Goal: Task Accomplishment & Management: Manage account settings

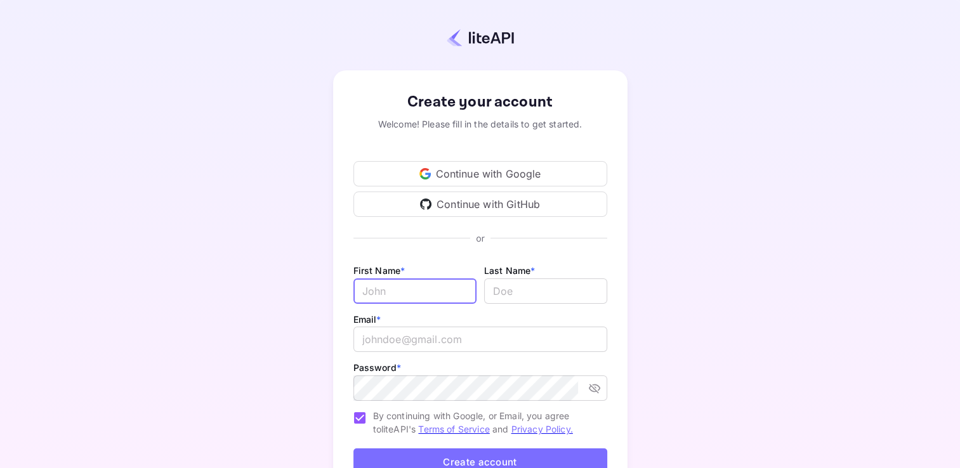
click at [439, 281] on input "Email *" at bounding box center [415, 291] width 123 height 25
click at [399, 292] on input "RTraveling" at bounding box center [415, 291] width 123 height 25
type input "Carli"
click at [511, 292] on input "lastName" at bounding box center [545, 291] width 123 height 25
type input "Travel"
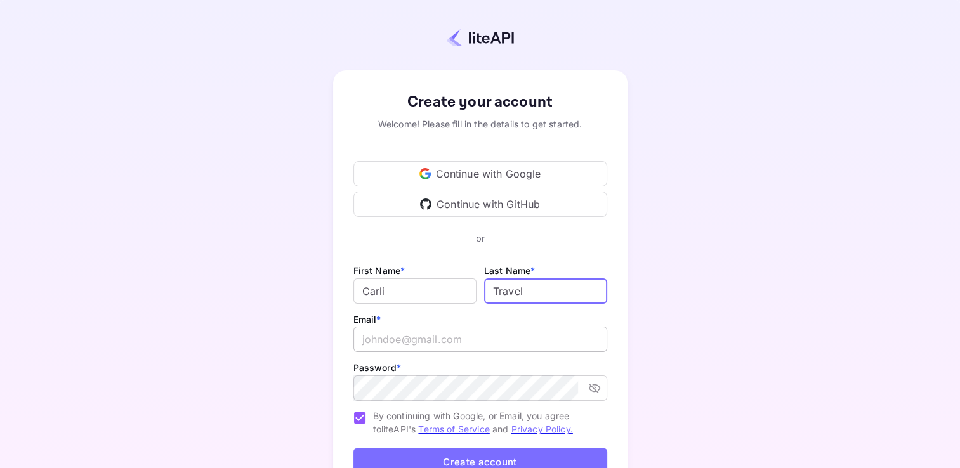
click at [435, 347] on input "email" at bounding box center [481, 339] width 254 height 25
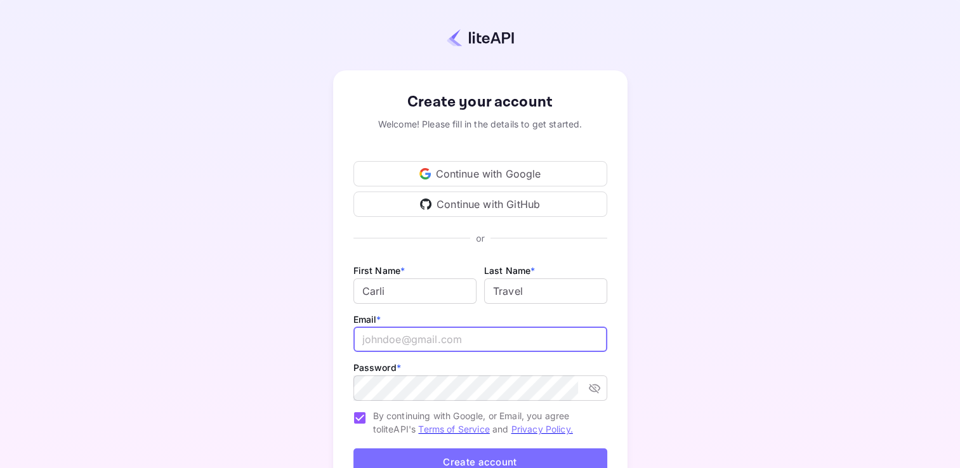
type input "girlbossriches@gmail.com"
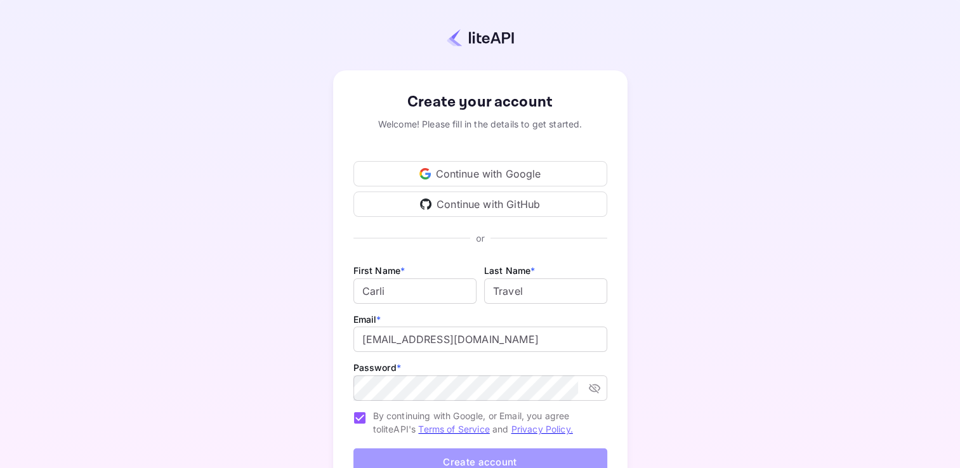
click at [533, 457] on button "Create account" at bounding box center [481, 462] width 254 height 27
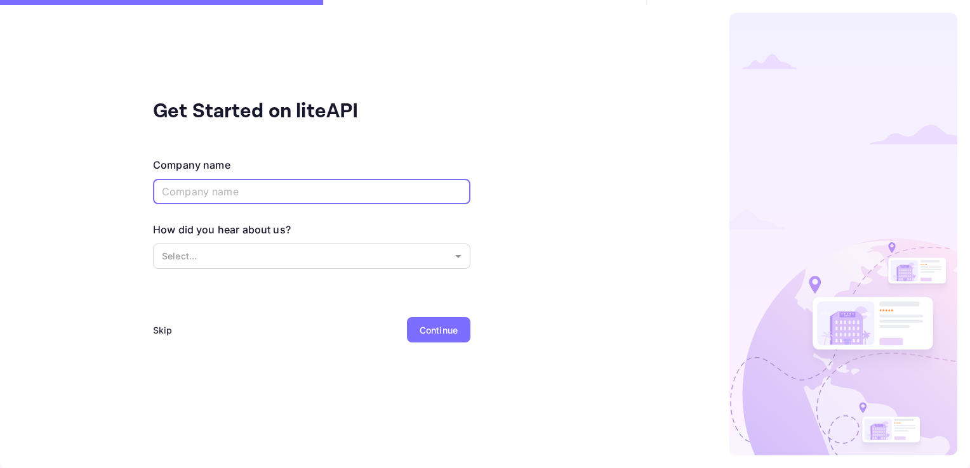
click at [406, 190] on input "text" at bounding box center [311, 191] width 317 height 25
click at [357, 190] on input "text" at bounding box center [311, 191] width 317 height 25
type input "CoupeaTravel"
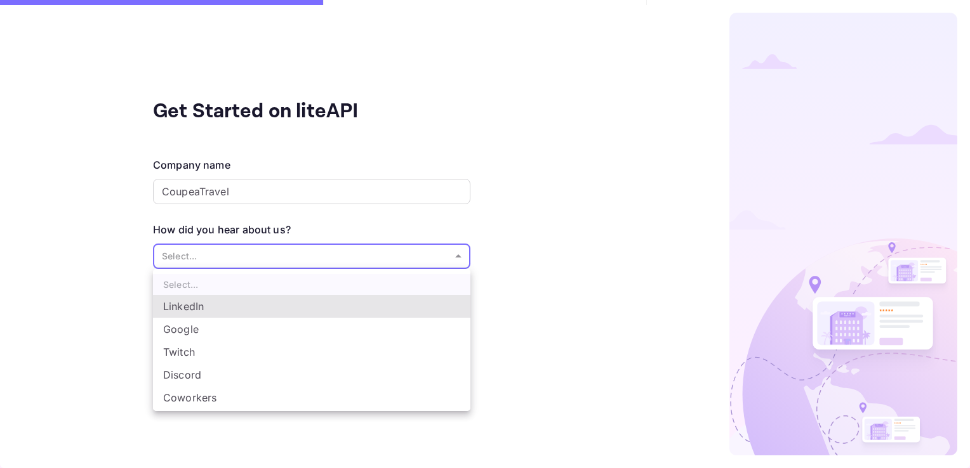
click at [376, 264] on body "Get Started on liteAPI Company name CoupeaTravel ​ How did you hear about us? S…" at bounding box center [485, 234] width 970 height 468
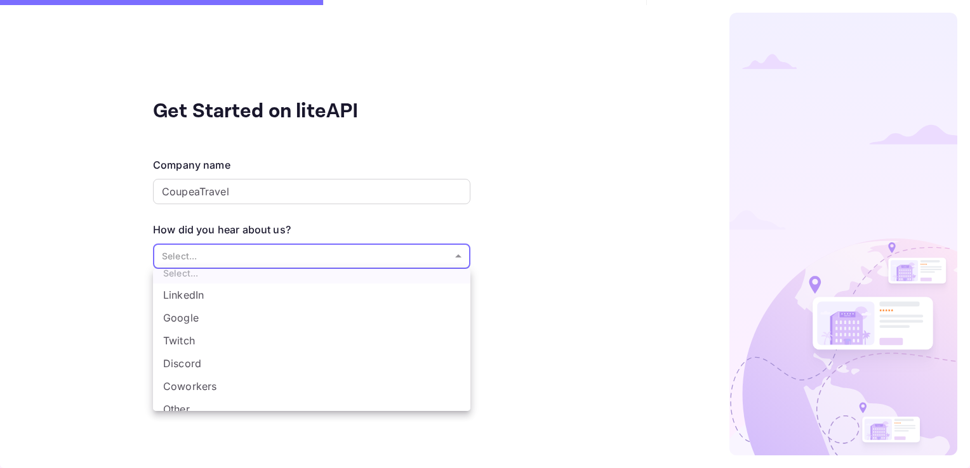
scroll to position [20, 0]
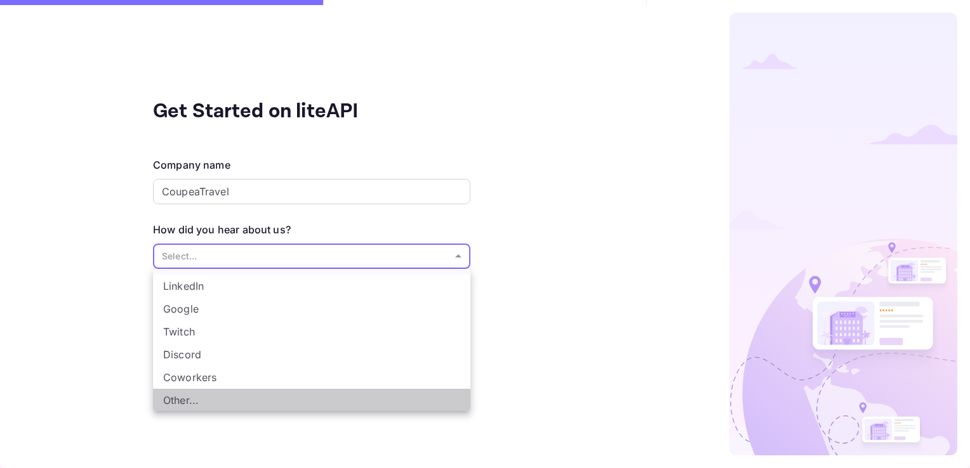
click at [421, 406] on li "Other..." at bounding box center [311, 400] width 317 height 23
type input "Other..."
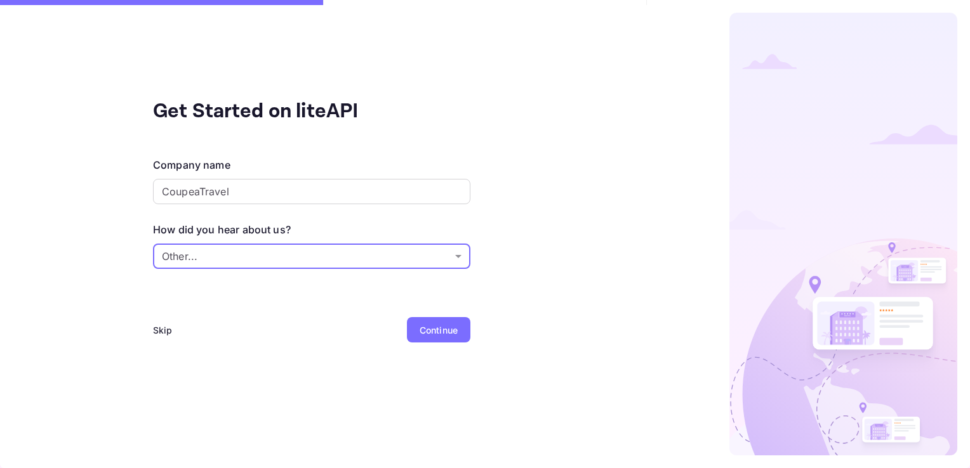
click at [449, 329] on div "Continue" at bounding box center [439, 330] width 38 height 13
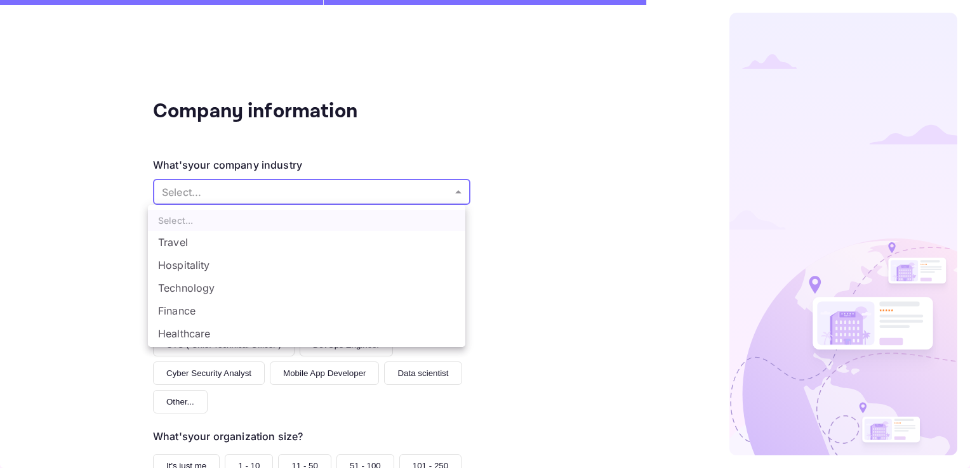
click at [453, 195] on body "Company information What's your company industry Select... ​ What best describe…" at bounding box center [485, 234] width 970 height 468
click at [416, 330] on li "Other..." at bounding box center [306, 336] width 317 height 23
type input "Other..."
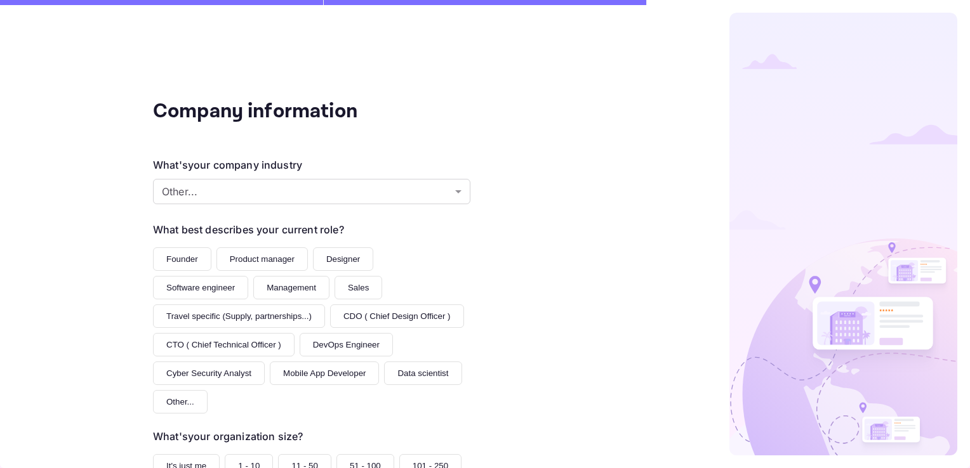
click at [183, 263] on button "Founder" at bounding box center [182, 259] width 58 height 23
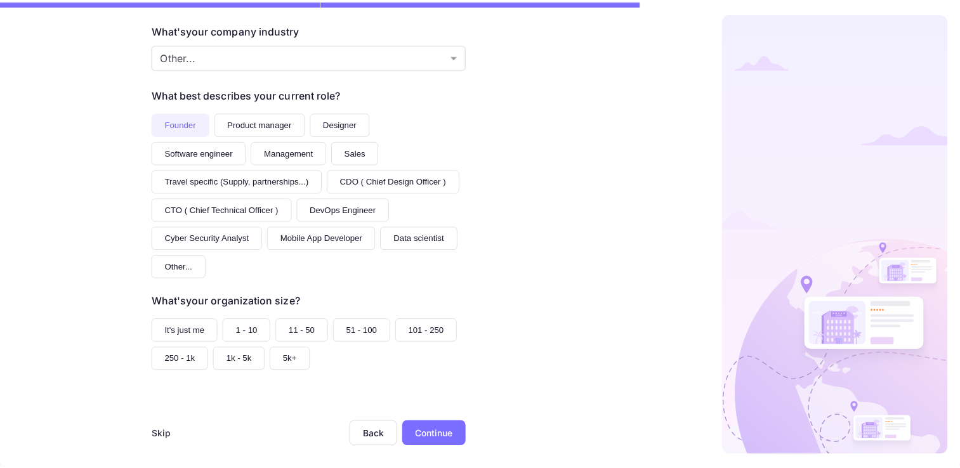
scroll to position [147, 0]
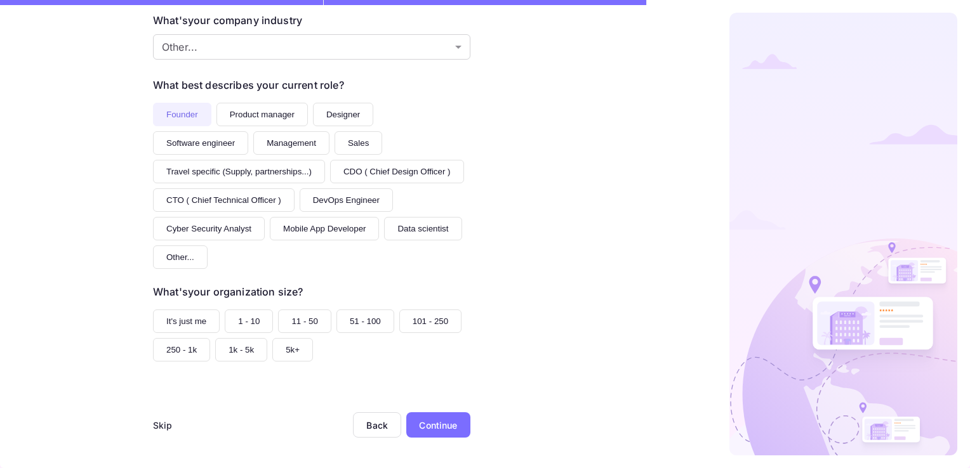
click at [190, 317] on button "It's just me" at bounding box center [186, 321] width 67 height 23
click at [255, 321] on button "1 - 10" at bounding box center [249, 321] width 48 height 23
click at [428, 423] on div "Continue" at bounding box center [438, 425] width 38 height 13
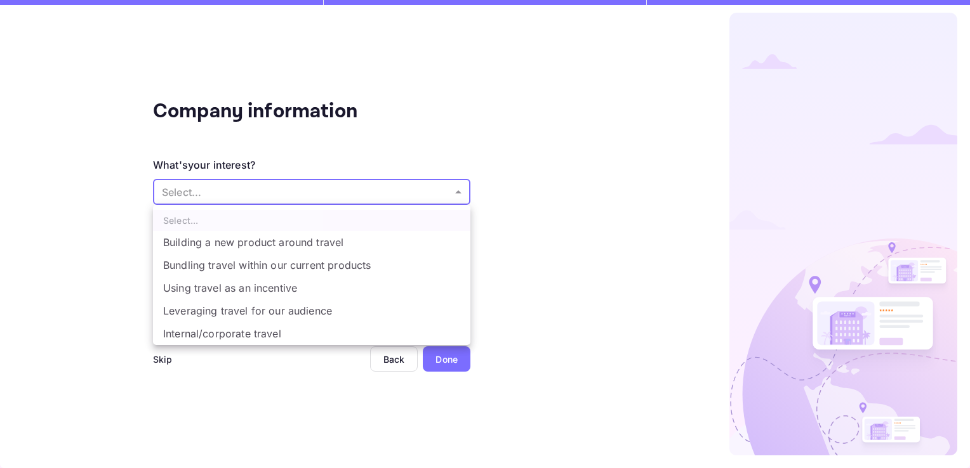
click at [455, 192] on body "Company information What's your interest? Select... ​ Do you have any previous …" at bounding box center [485, 234] width 970 height 468
click at [158, 362] on div at bounding box center [485, 234] width 970 height 468
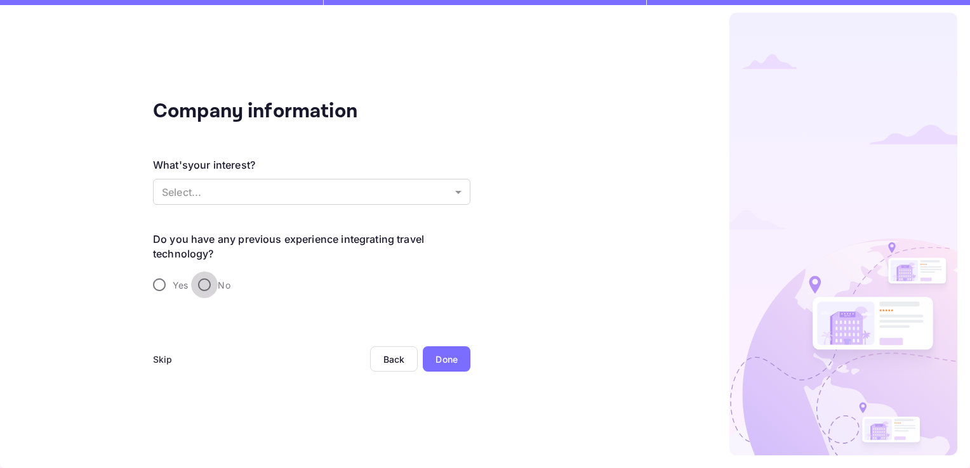
click at [205, 287] on input "No" at bounding box center [204, 285] width 27 height 27
radio input "true"
click at [168, 359] on div "Skip" at bounding box center [163, 359] width 20 height 13
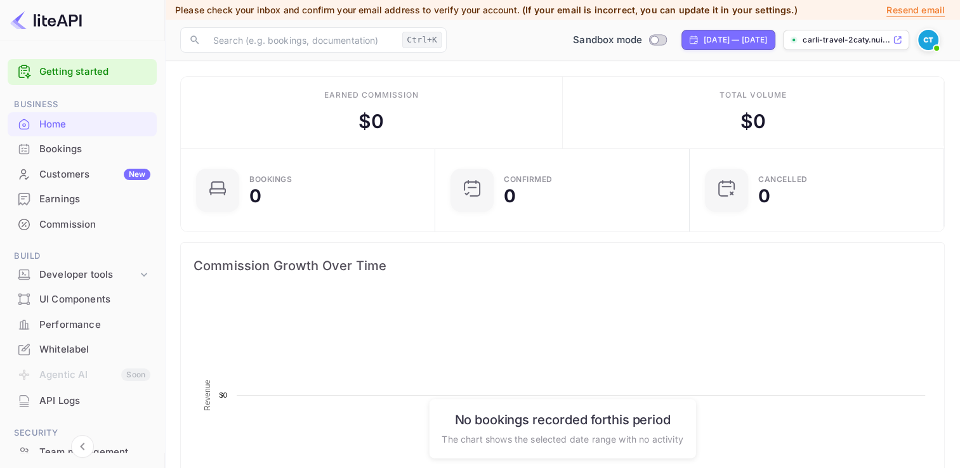
scroll to position [197, 237]
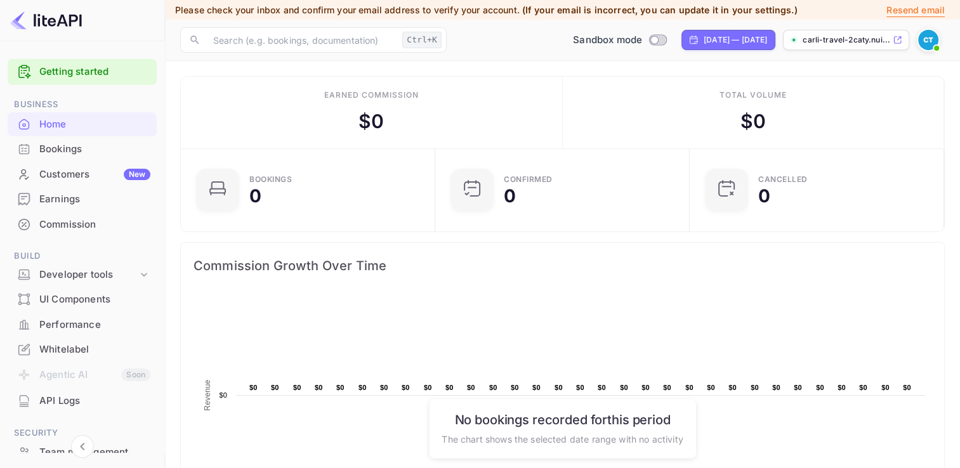
click at [859, 47] on div "carli-travel-2caty.nui..." at bounding box center [846, 40] width 126 height 20
click at [102, 82] on div "Getting started" at bounding box center [82, 72] width 149 height 26
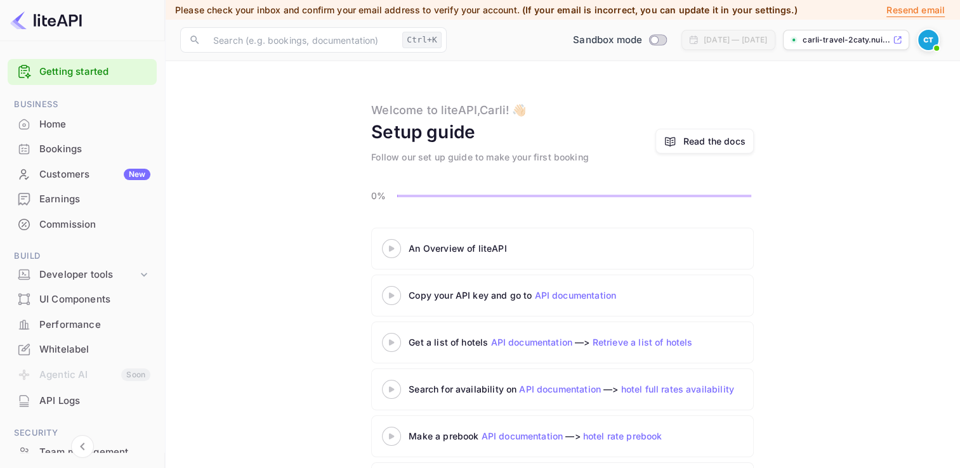
click at [433, 246] on div "An Overview of liteAPI" at bounding box center [567, 248] width 317 height 13
click at [394, 253] on div at bounding box center [391, 249] width 44 height 16
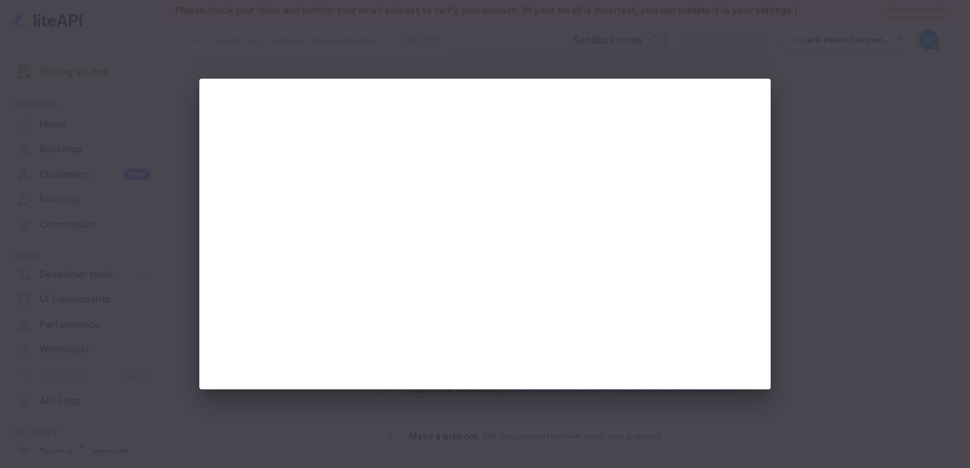
click at [871, 258] on div at bounding box center [485, 234] width 970 height 468
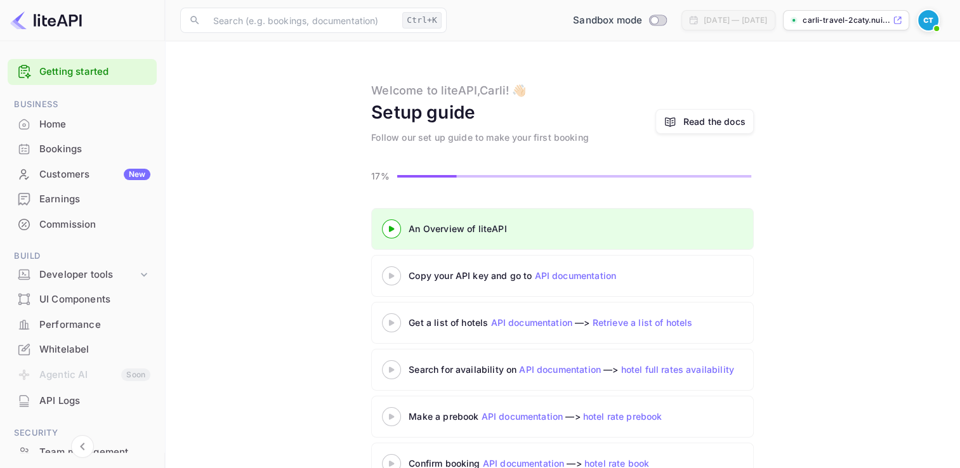
click at [388, 281] on div at bounding box center [391, 276] width 44 height 16
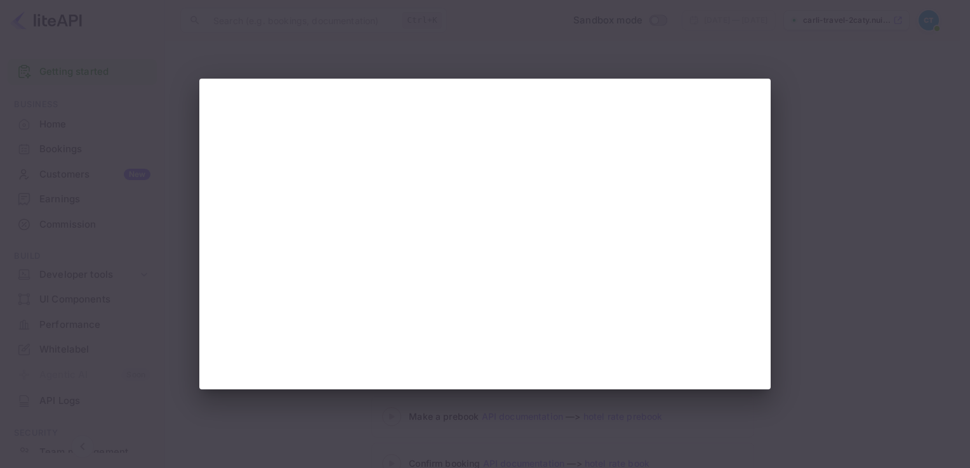
click at [828, 316] on div at bounding box center [485, 234] width 970 height 468
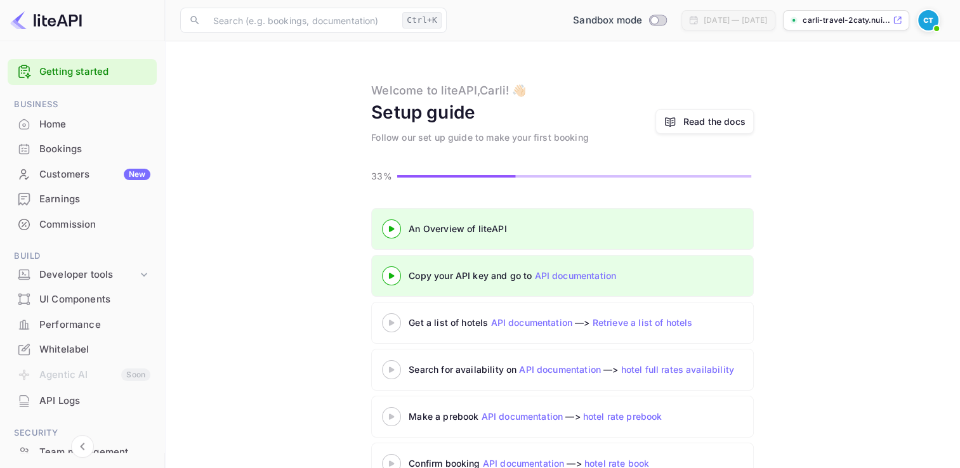
click at [391, 324] on 3 at bounding box center [391, 323] width 5 height 6
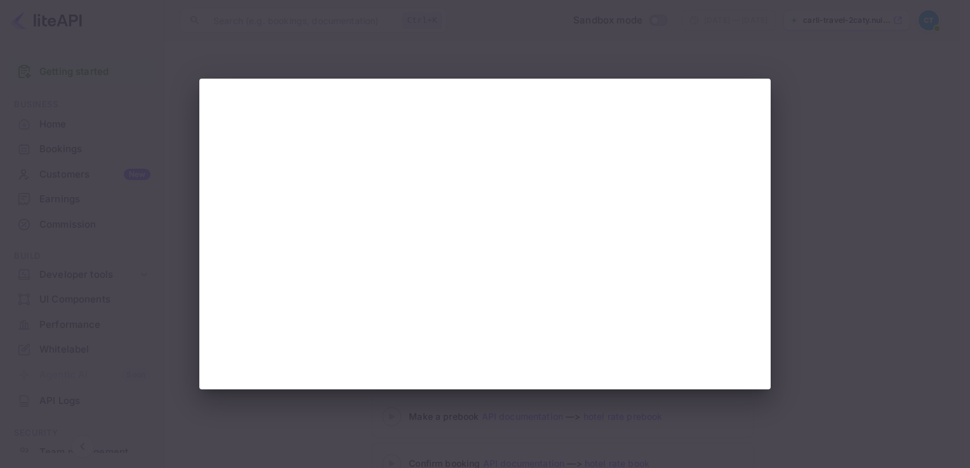
click at [867, 192] on div at bounding box center [485, 234] width 970 height 468
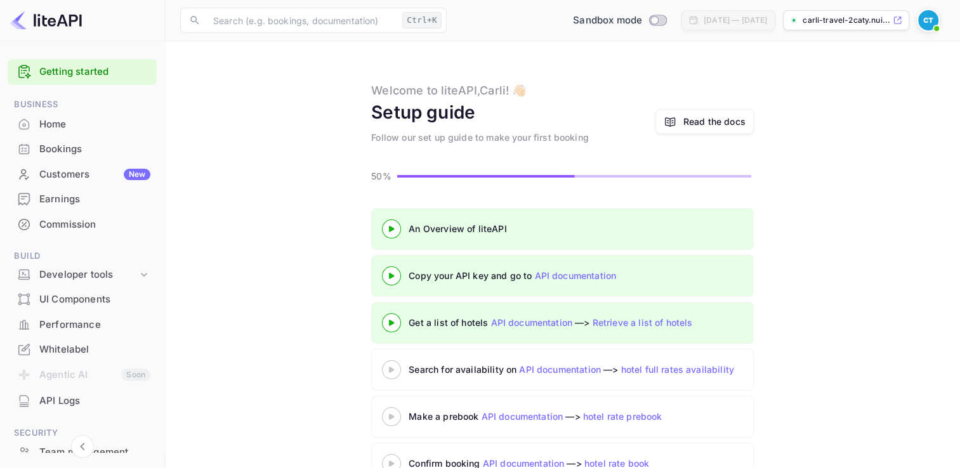
click at [390, 368] on 3 at bounding box center [391, 370] width 5 height 6
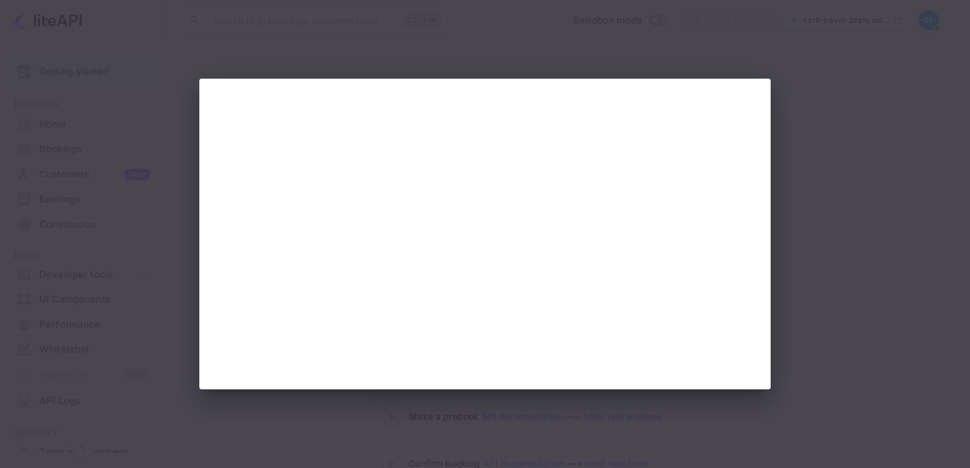
click at [925, 227] on div at bounding box center [485, 234] width 970 height 468
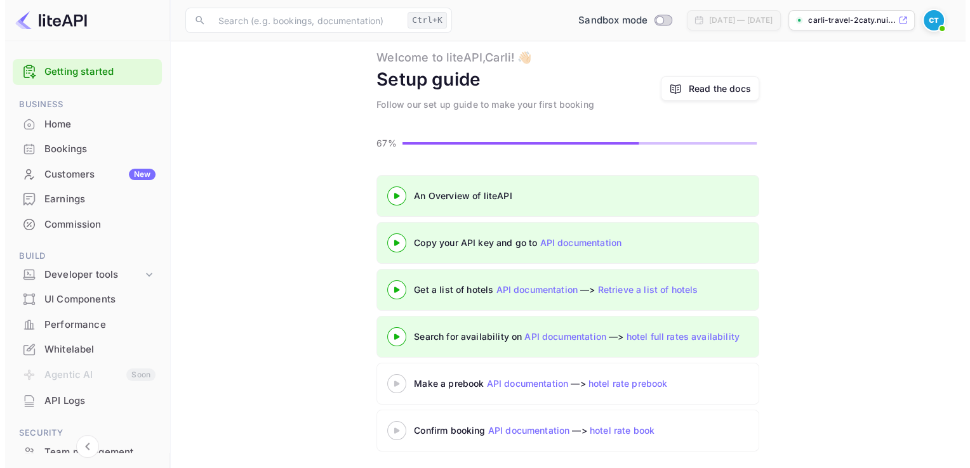
scroll to position [35, 0]
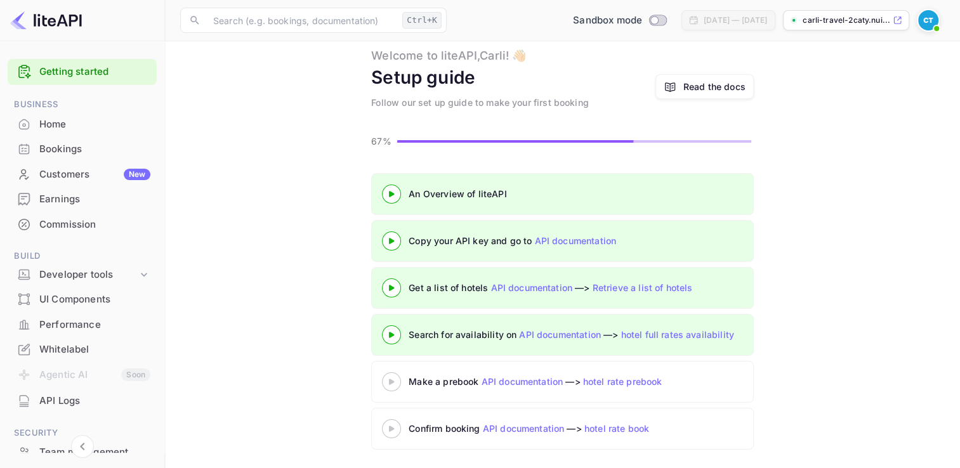
click at [390, 329] on div at bounding box center [391, 335] width 44 height 16
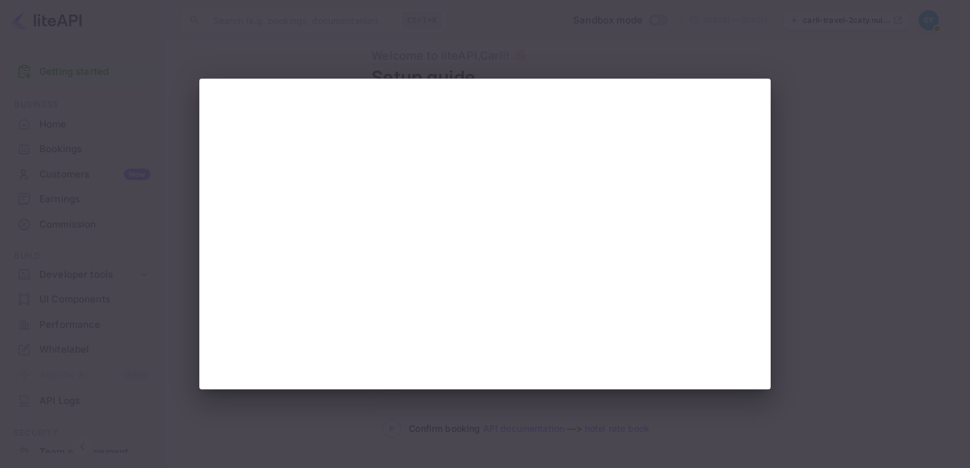
click at [852, 291] on div at bounding box center [485, 234] width 970 height 468
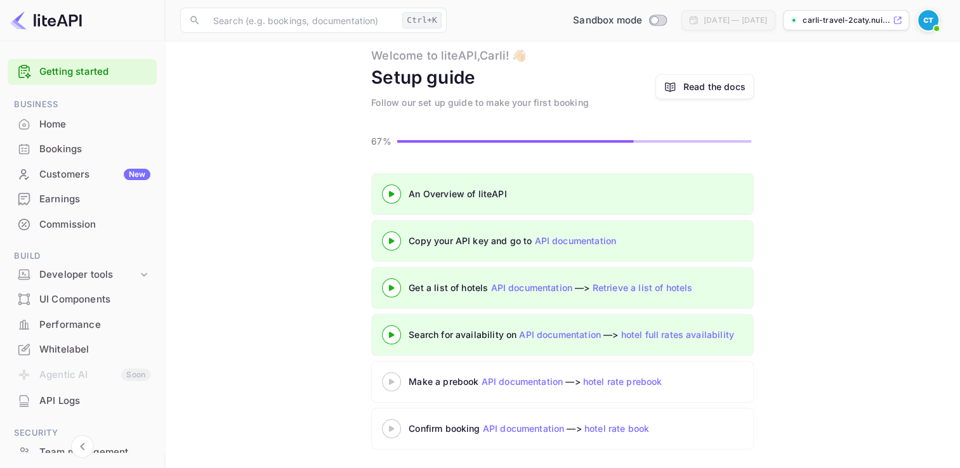
click at [393, 382] on icon at bounding box center [391, 382] width 44 height 6
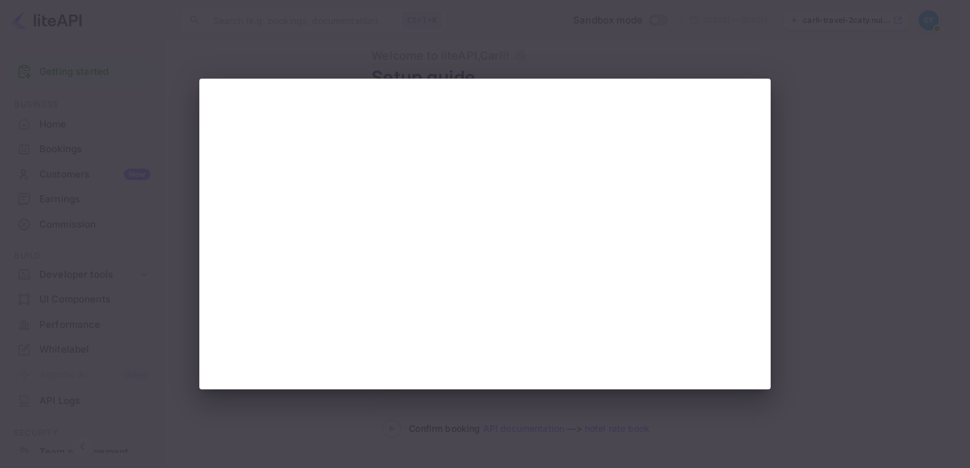
click at [772, 262] on div at bounding box center [485, 234] width 970 height 468
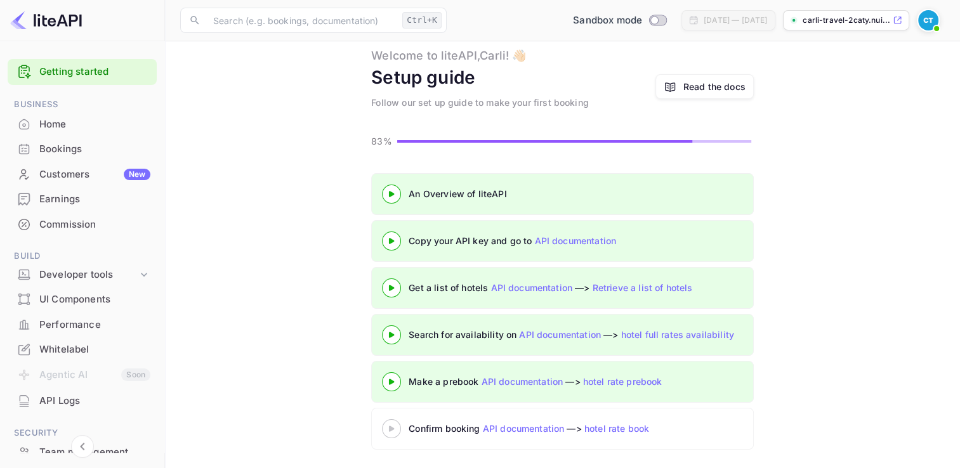
click at [391, 426] on 3 at bounding box center [391, 429] width 5 height 6
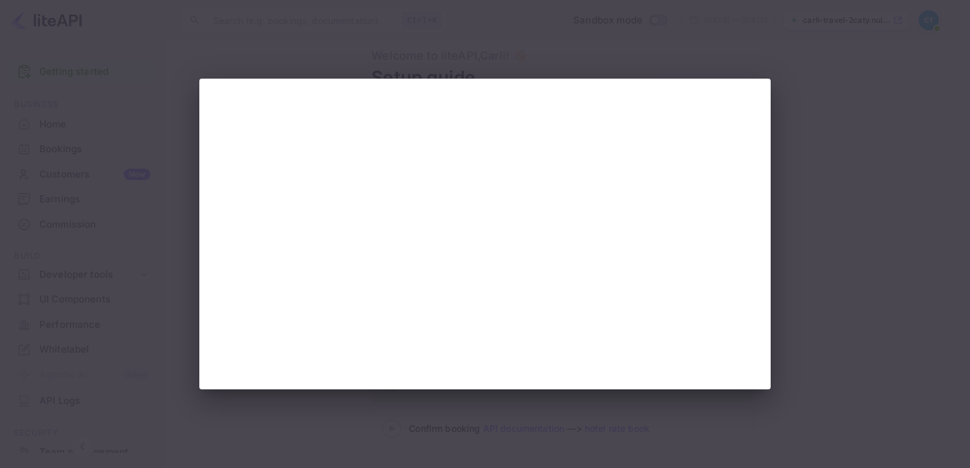
click at [866, 270] on div at bounding box center [485, 234] width 970 height 468
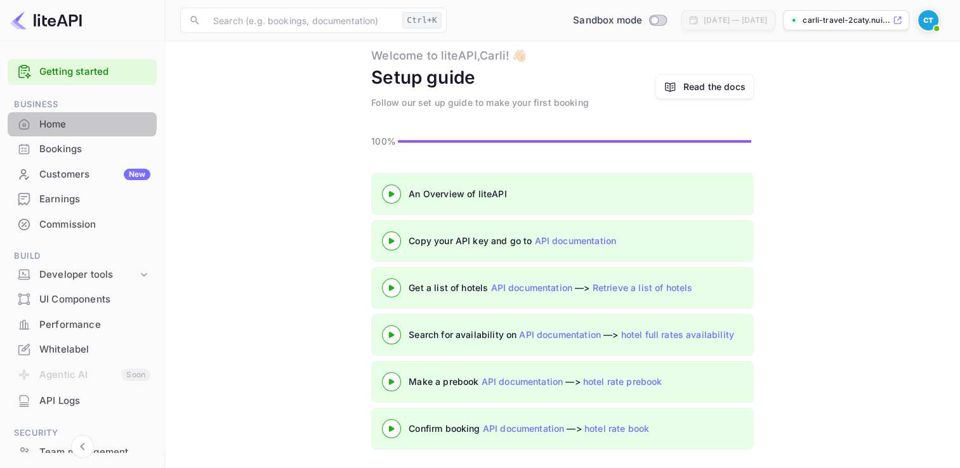
click at [79, 118] on div "Home" at bounding box center [94, 124] width 111 height 15
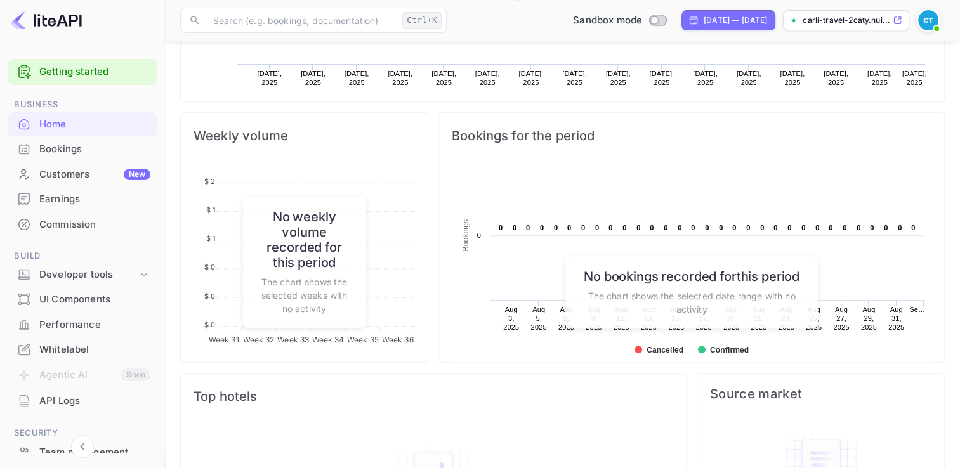
scroll to position [500, 0]
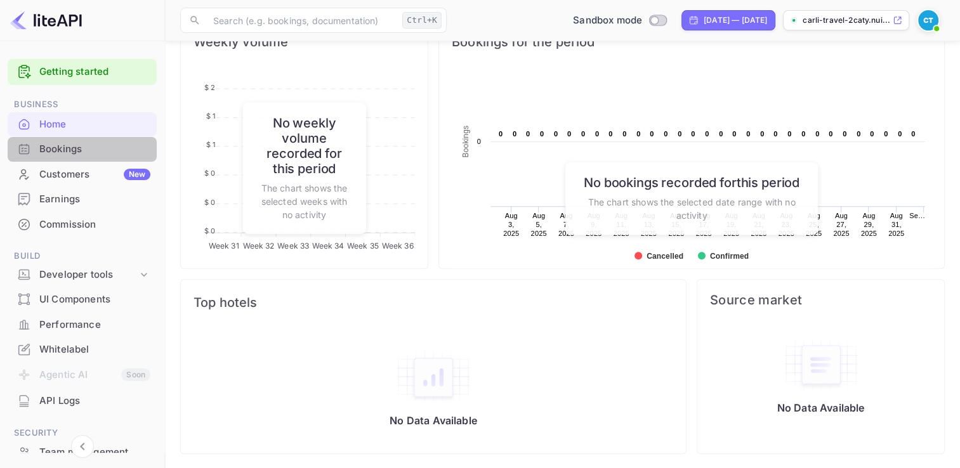
click at [100, 149] on div "Bookings" at bounding box center [94, 149] width 111 height 15
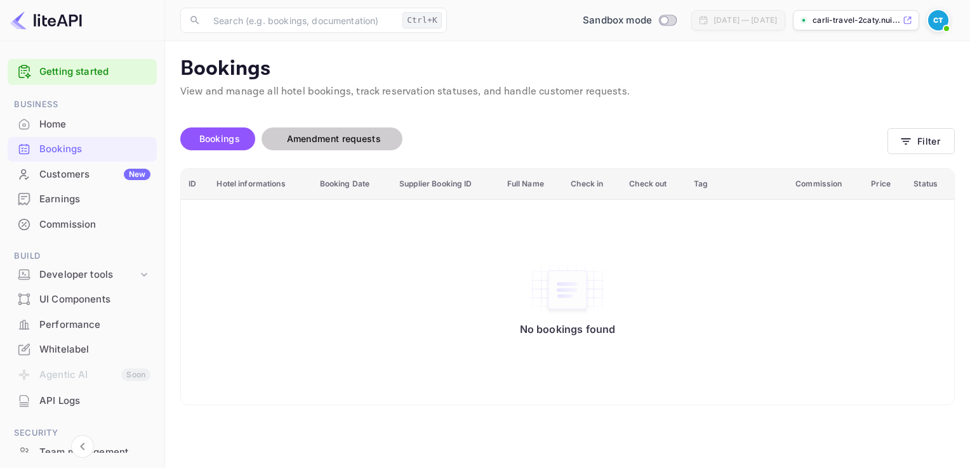
click at [361, 136] on span "Amendment requests" at bounding box center [334, 138] width 94 height 11
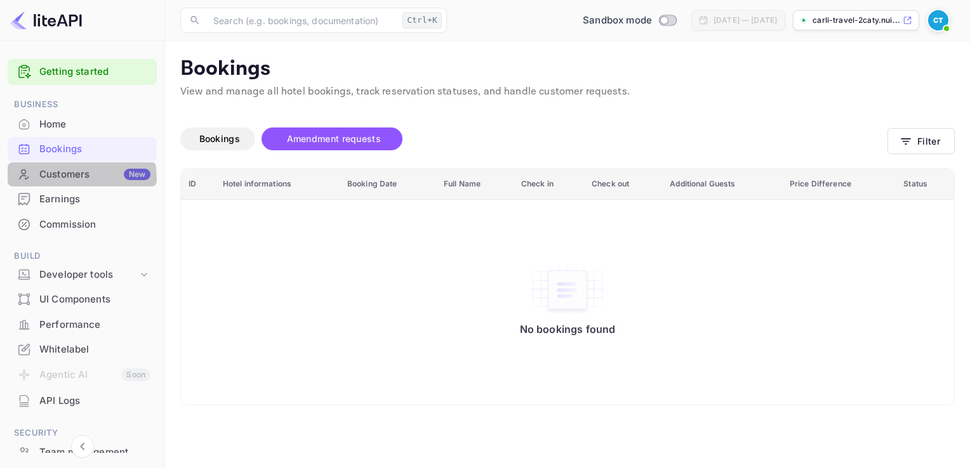
click at [63, 179] on div "Customers New" at bounding box center [94, 175] width 111 height 15
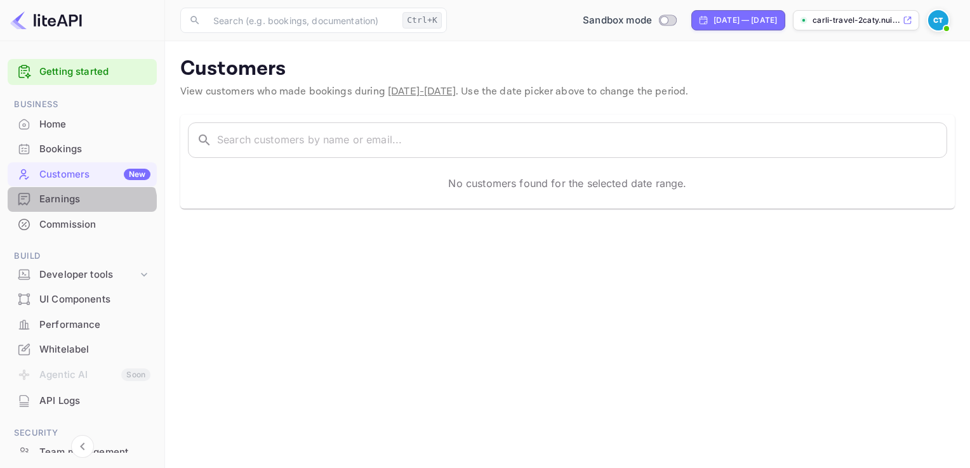
click at [70, 211] on div "Earnings" at bounding box center [82, 199] width 149 height 25
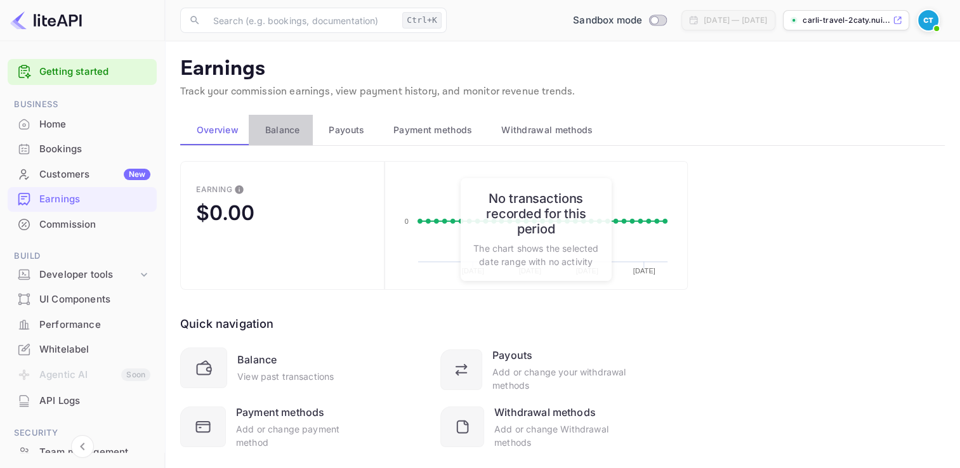
click at [272, 133] on span "Balance" at bounding box center [282, 130] width 35 height 15
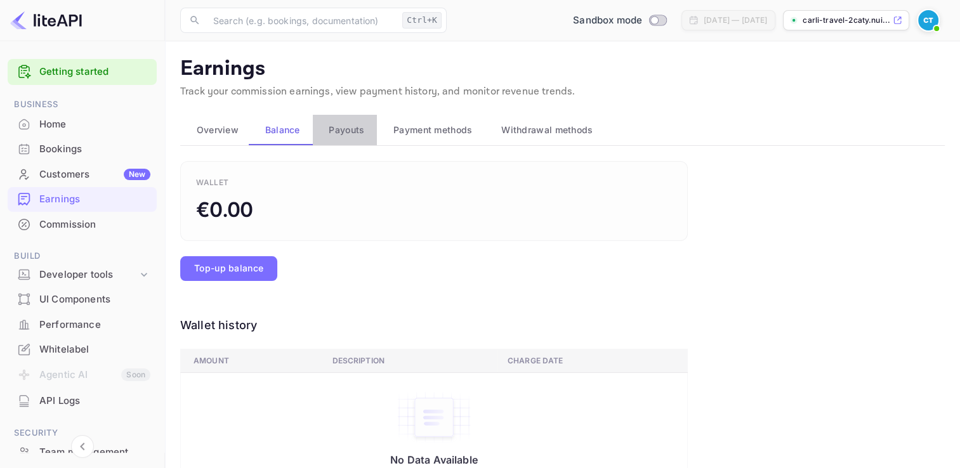
click at [335, 133] on span "Payouts" at bounding box center [347, 130] width 36 height 15
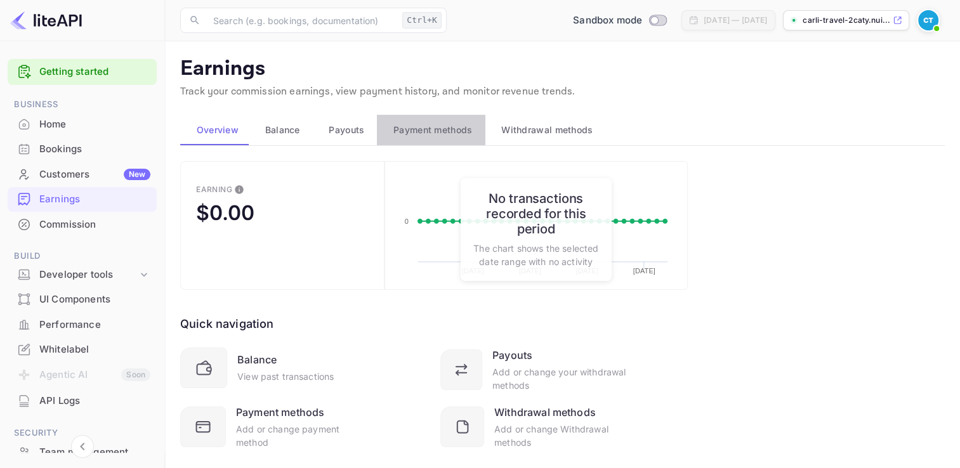
click at [421, 130] on span "Payment methods" at bounding box center [433, 130] width 79 height 15
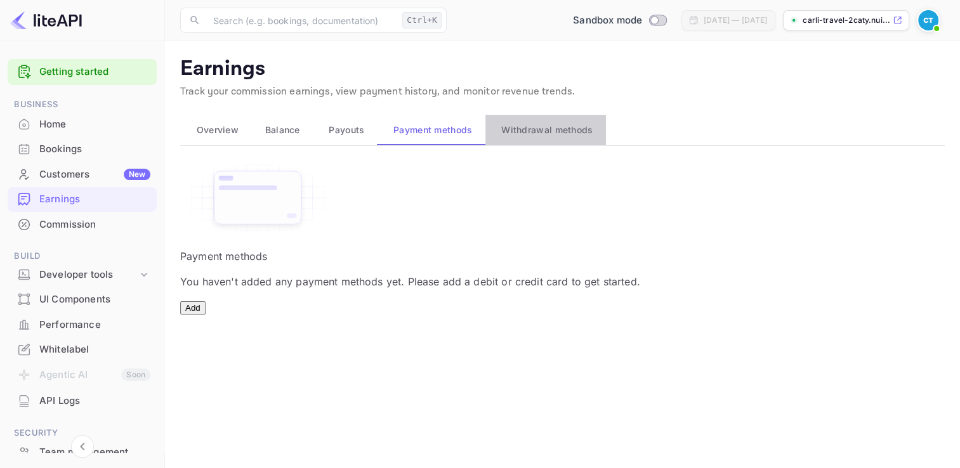
click at [551, 131] on span "Withdrawal methods" at bounding box center [546, 130] width 91 height 15
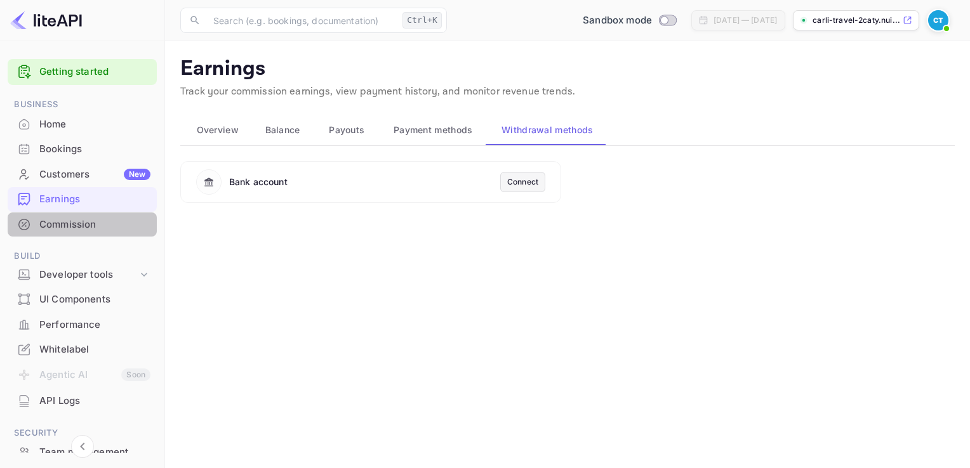
click at [111, 232] on div "Commission" at bounding box center [82, 225] width 149 height 25
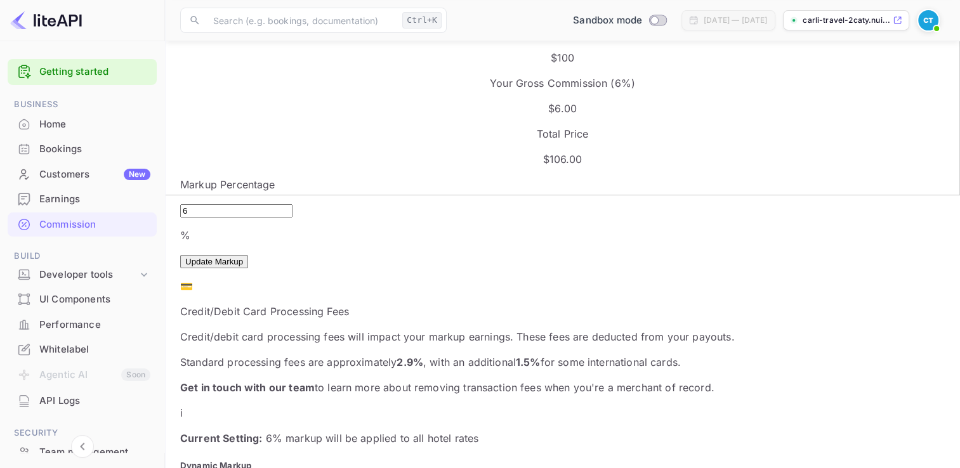
scroll to position [279, 0]
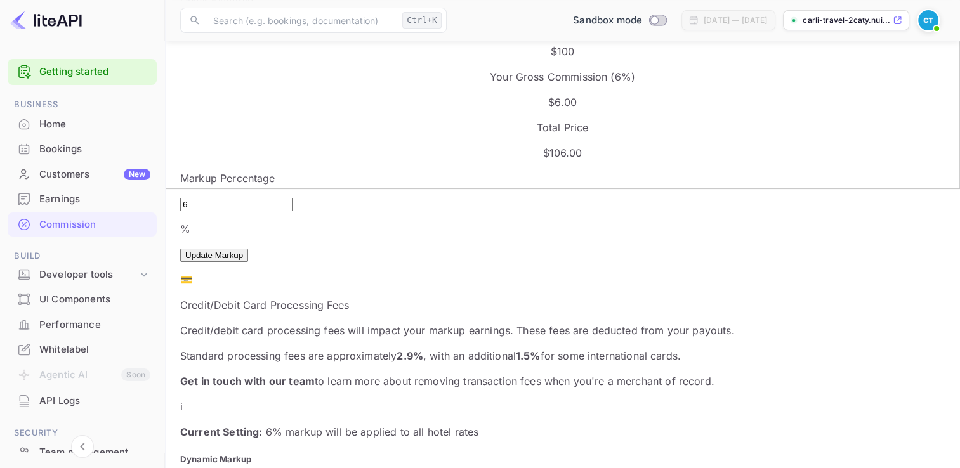
click at [216, 198] on input "6" at bounding box center [236, 204] width 112 height 13
type input "10"
click at [248, 249] on button "Update Markup" at bounding box center [214, 255] width 68 height 13
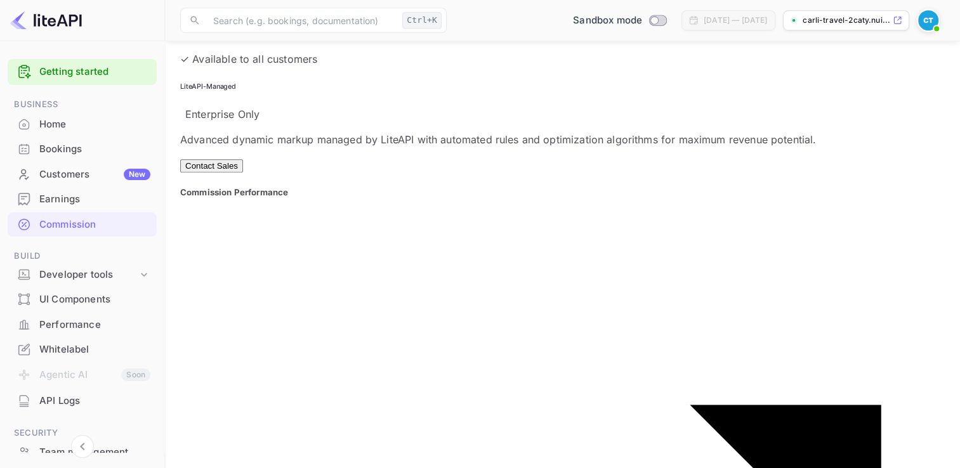
scroll to position [861, 0]
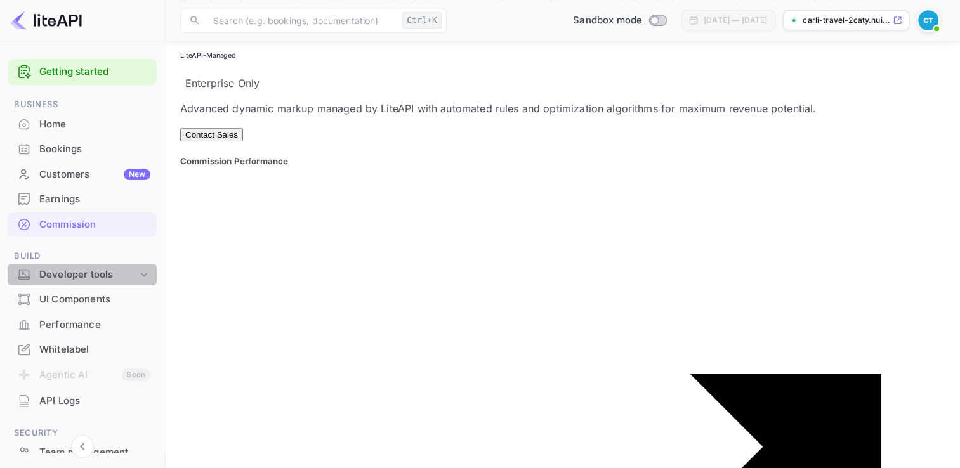
click at [144, 274] on icon at bounding box center [144, 274] width 13 height 13
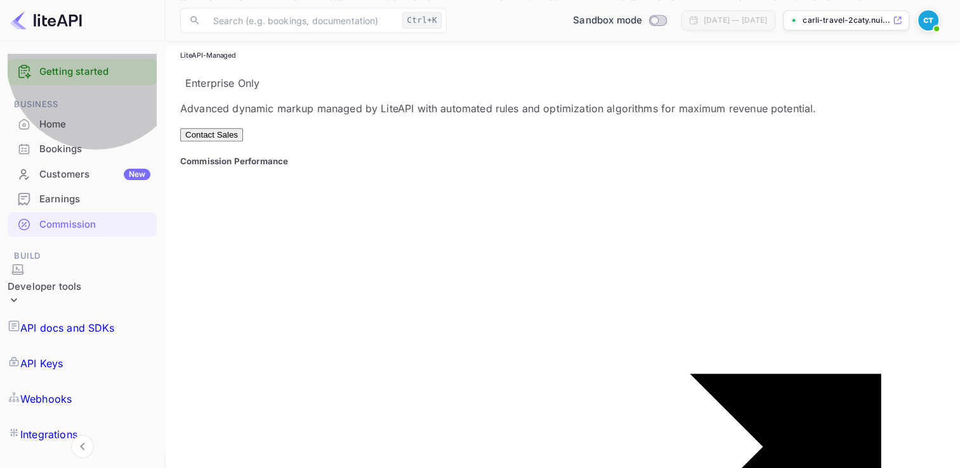
click at [111, 321] on p "API docs and SDKs" at bounding box center [67, 328] width 95 height 15
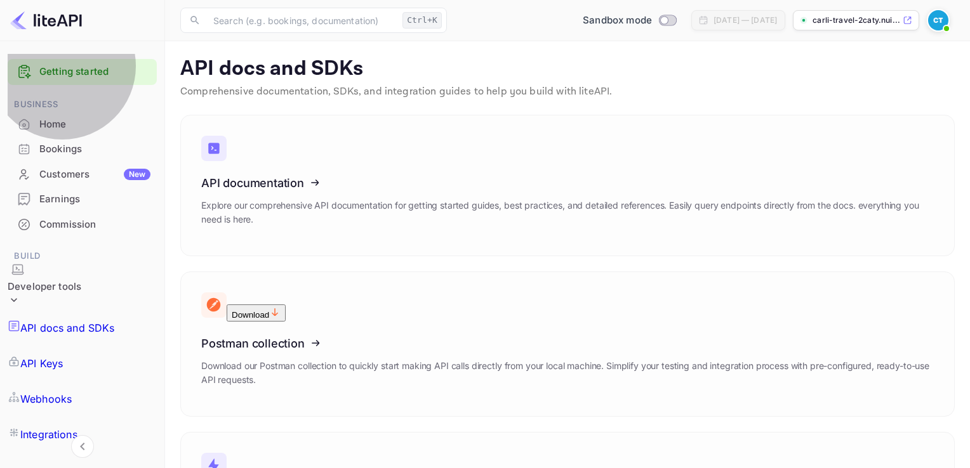
click at [63, 356] on p "API Keys" at bounding box center [41, 363] width 43 height 15
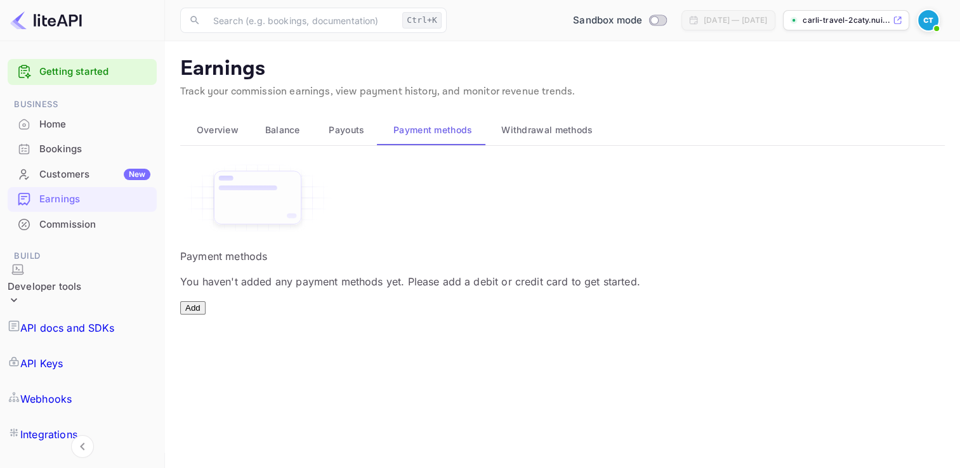
click at [206, 315] on button "Add" at bounding box center [192, 307] width 25 height 13
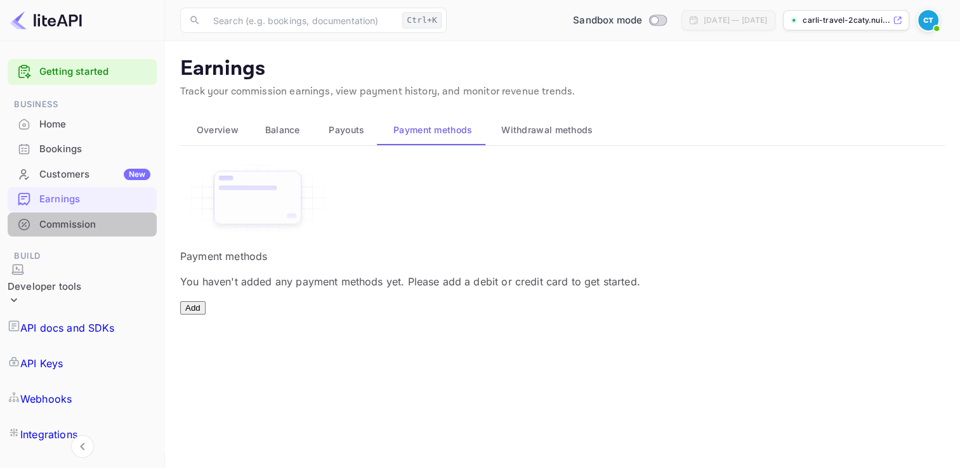
click at [106, 223] on div "Commission" at bounding box center [94, 225] width 111 height 15
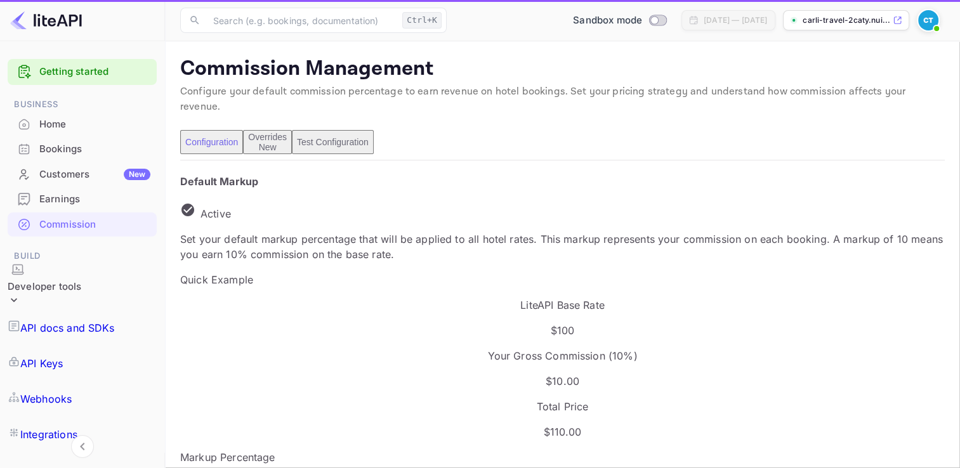
scroll to position [216, 456]
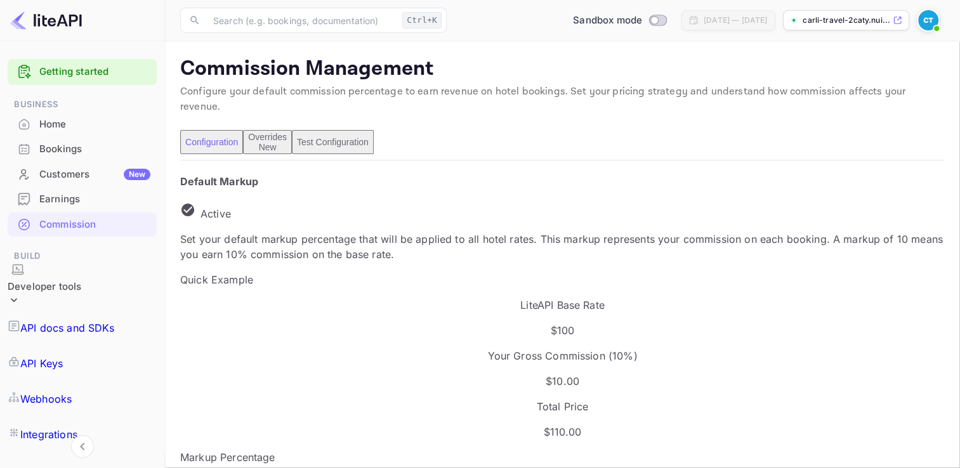
click at [287, 132] on div "Overrides New" at bounding box center [267, 142] width 39 height 20
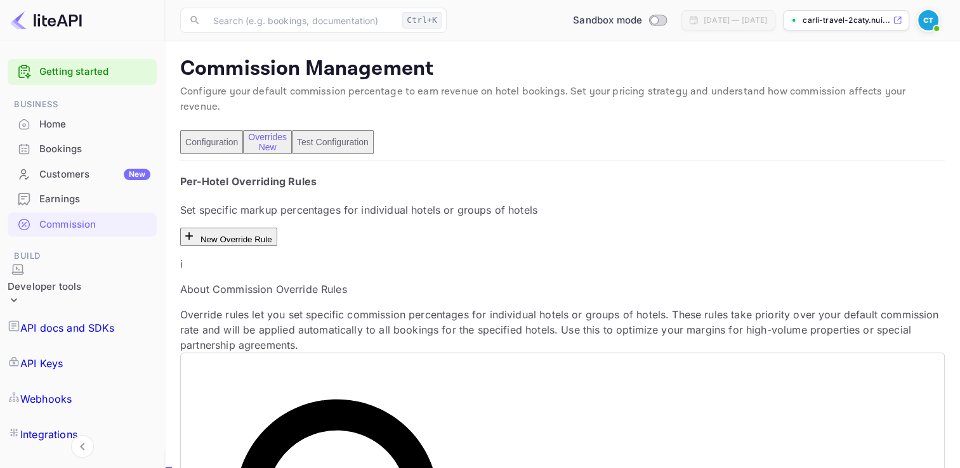
click at [374, 130] on button "Test Configuration" at bounding box center [333, 142] width 82 height 24
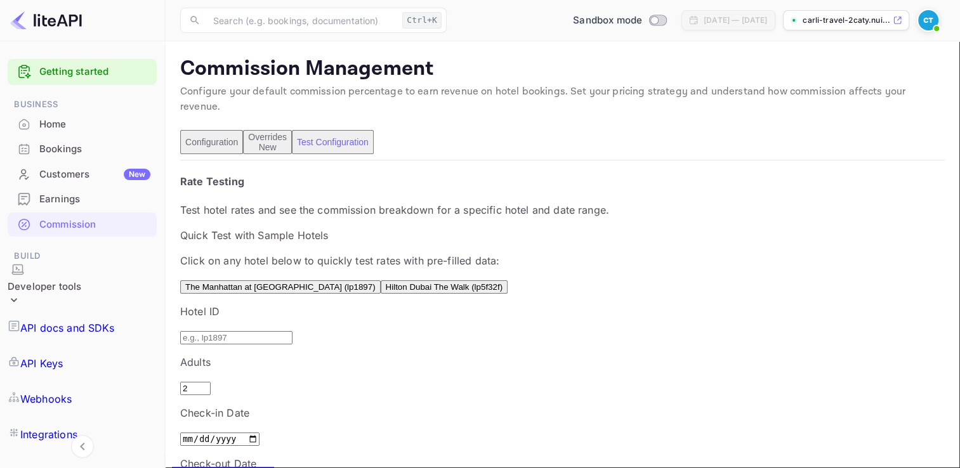
click at [374, 130] on button "Test Configuration" at bounding box center [333, 142] width 82 height 24
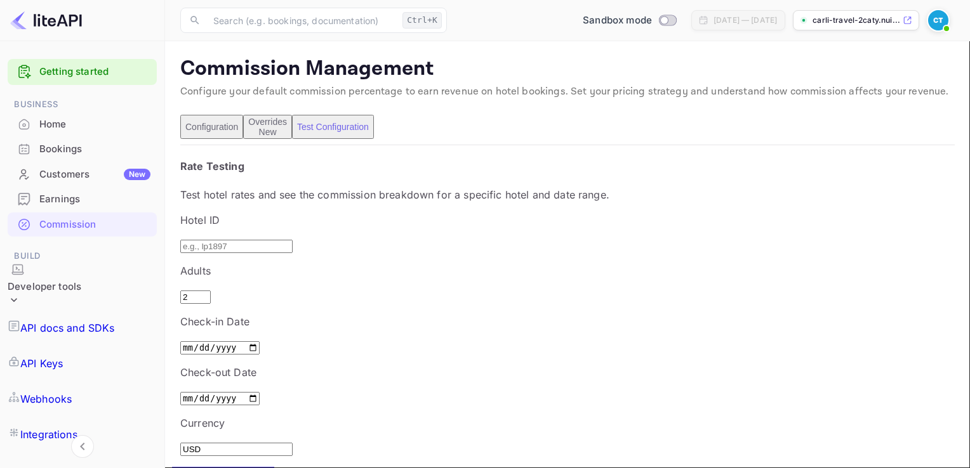
click at [268, 253] on input "text" at bounding box center [236, 246] width 112 height 13
click at [304, 194] on p "Test hotel rates and see the commission breakdown for a specific hotel and date…" at bounding box center [567, 194] width 774 height 15
click at [249, 253] on input "text" at bounding box center [236, 246] width 112 height 13
click at [259, 253] on input "text" at bounding box center [236, 246] width 112 height 13
click at [232, 394] on main "Commission Management Configure your default commission percentage to earn reve…" at bounding box center [567, 314] width 805 height 547
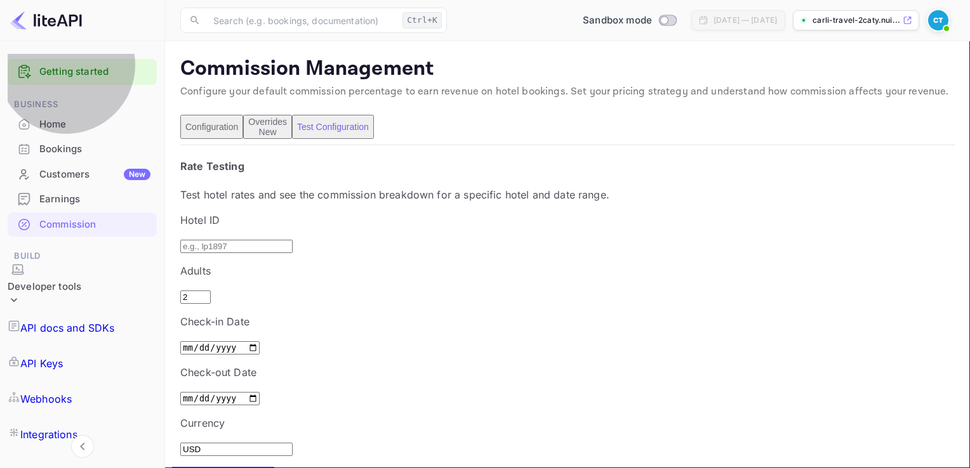
click at [77, 427] on p "Integrations" at bounding box center [48, 434] width 57 height 15
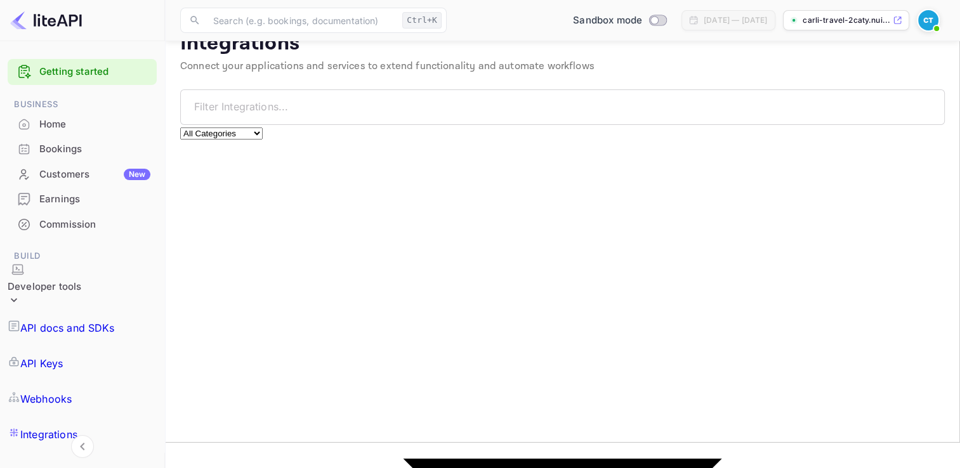
scroll to position [28, 0]
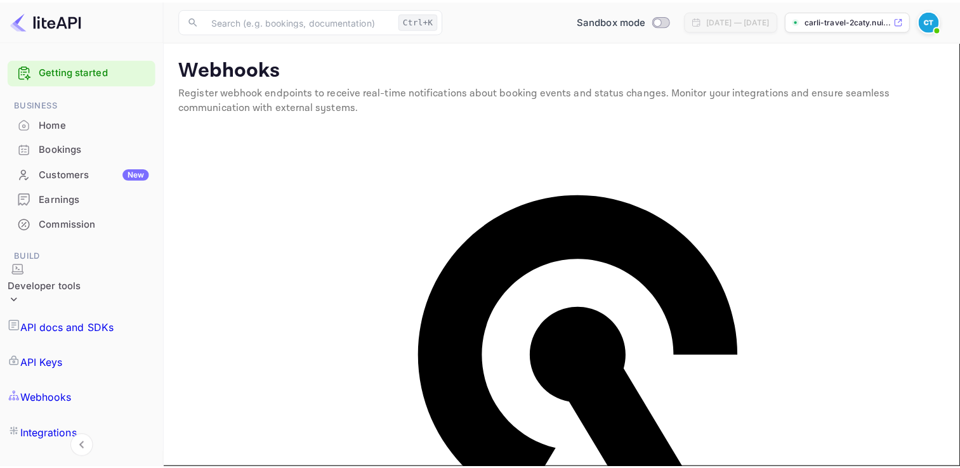
scroll to position [82, 0]
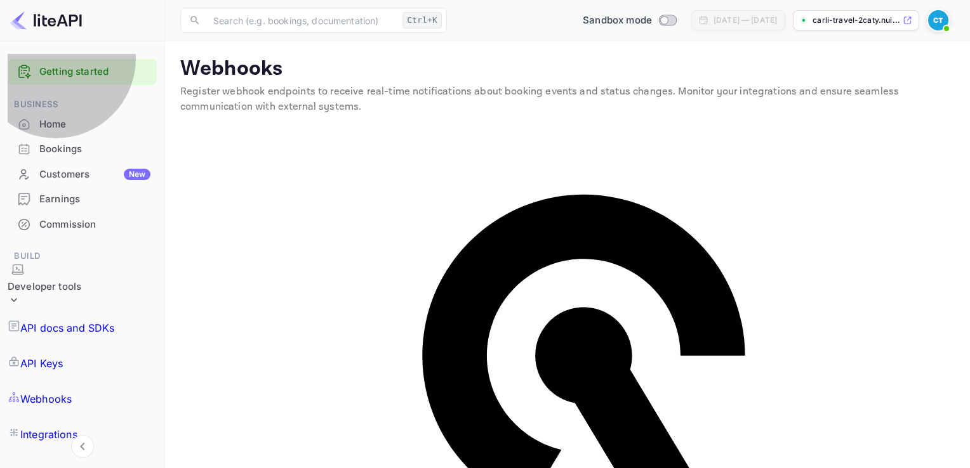
click at [63, 356] on p "API Keys" at bounding box center [41, 363] width 43 height 15
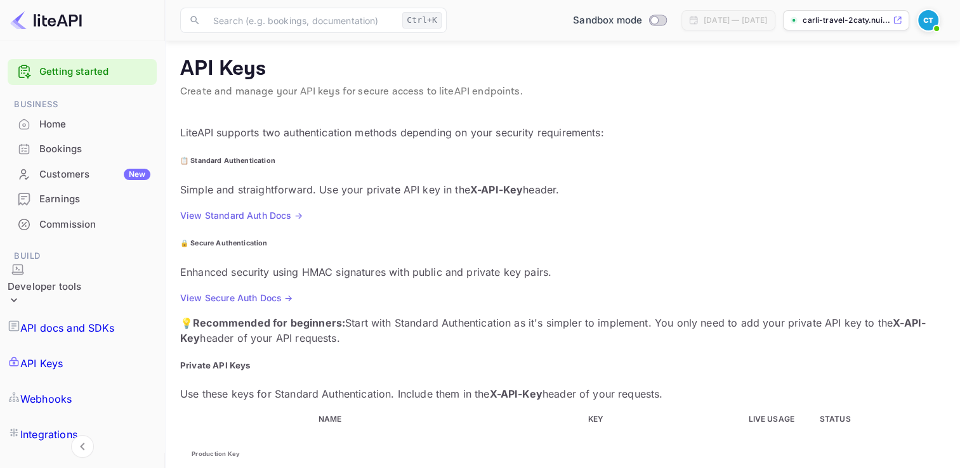
scroll to position [331, 0]
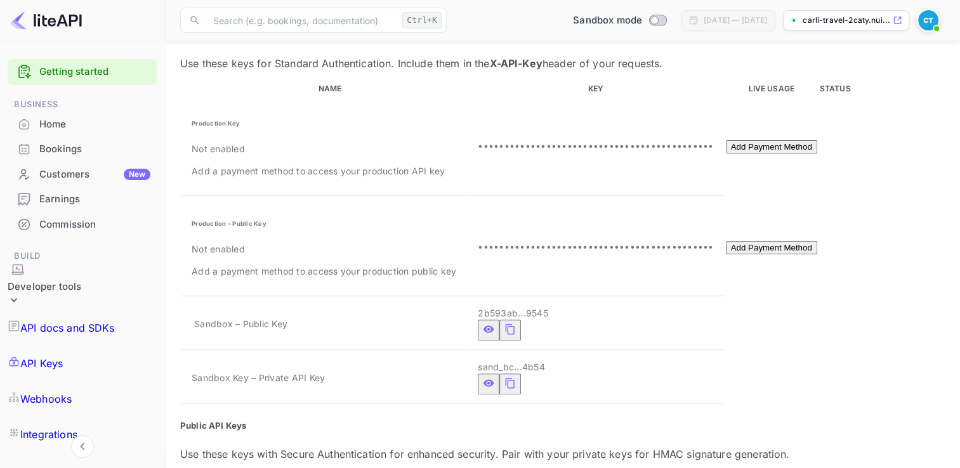
click at [58, 458] on div "UI Components" at bounding box center [94, 465] width 111 height 15
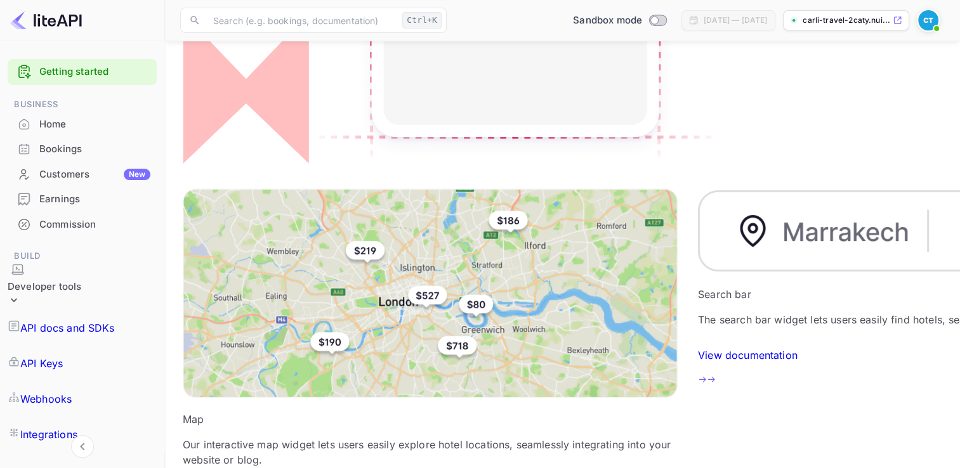
scroll to position [381, 0]
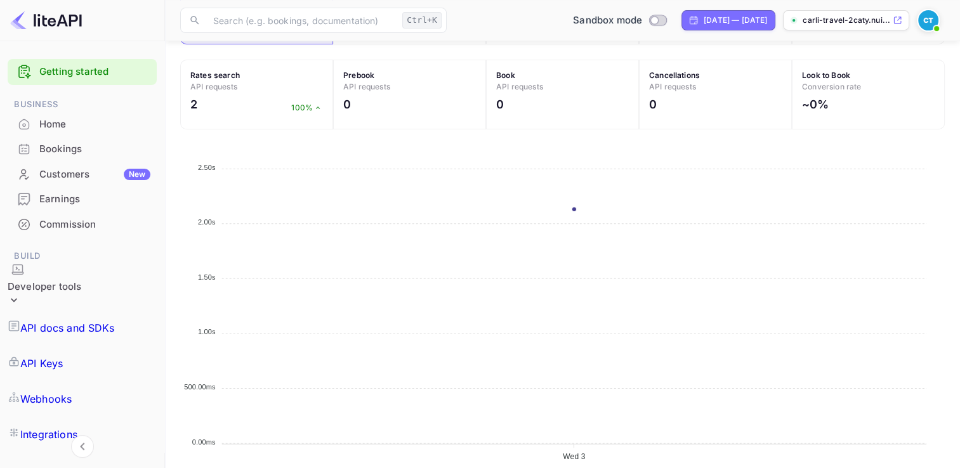
scroll to position [505, 0]
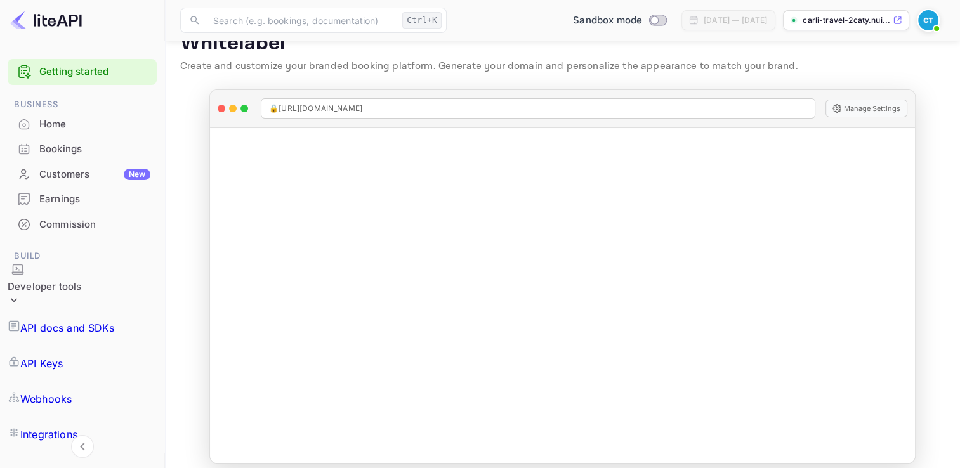
scroll to position [36, 0]
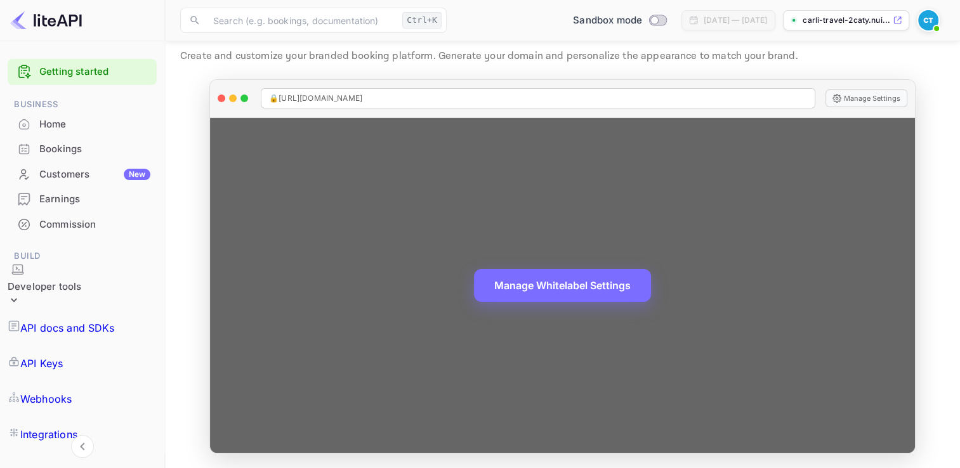
click at [912, 430] on div "Manage Whitelabel Settings" at bounding box center [562, 285] width 705 height 335
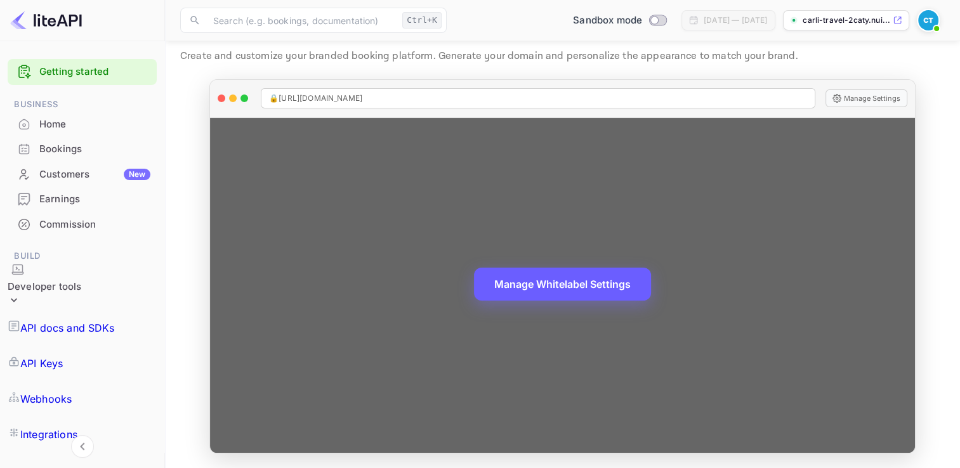
click at [581, 287] on button "Manage Whitelabel Settings" at bounding box center [562, 284] width 177 height 33
click at [543, 285] on button "Manage Whitelabel Settings" at bounding box center [562, 284] width 177 height 33
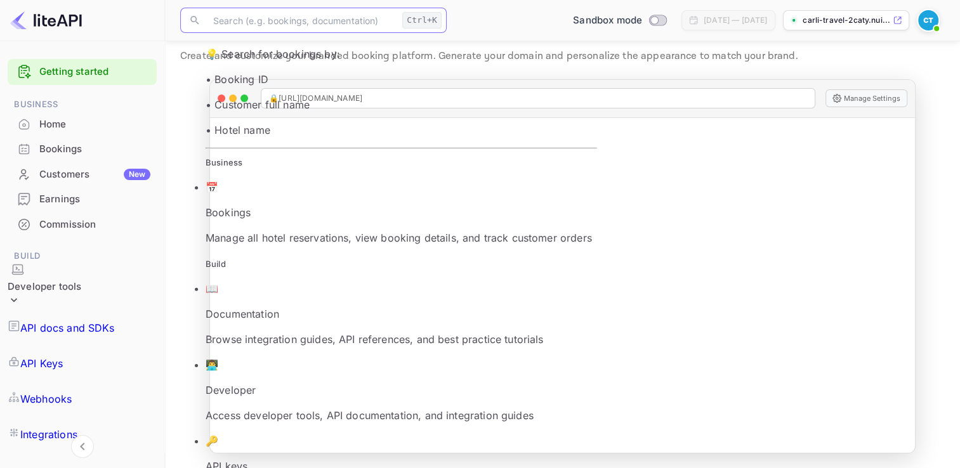
click at [378, 20] on input "text" at bounding box center [302, 20] width 192 height 25
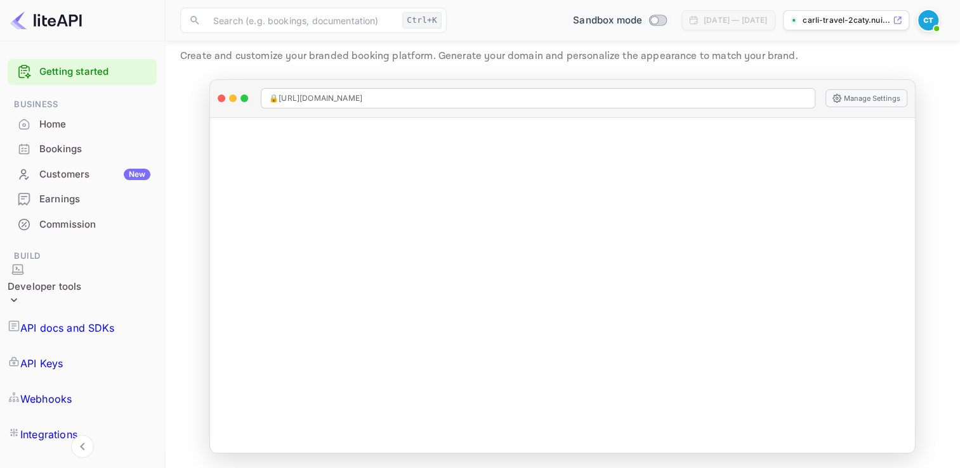
click at [649, 25] on span "Switch to Production mode" at bounding box center [658, 20] width 18 height 11
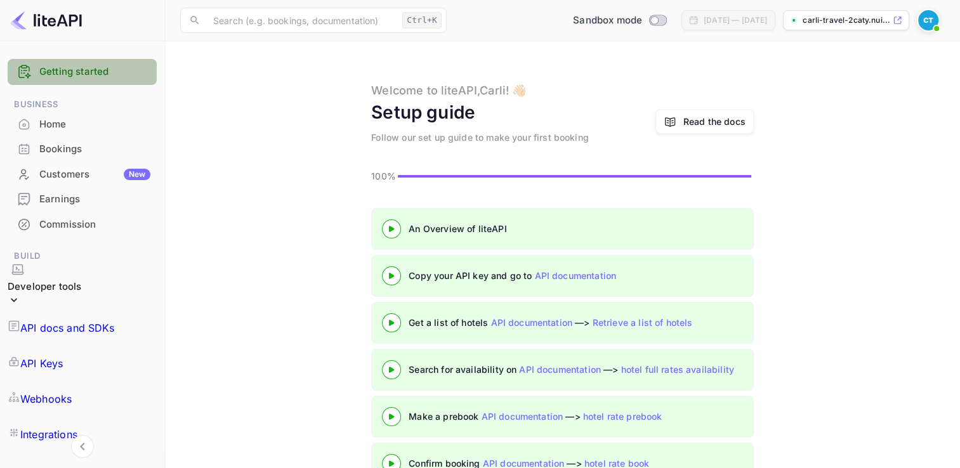
click at [94, 76] on link "Getting started" at bounding box center [94, 72] width 111 height 15
click at [70, 126] on div "Home" at bounding box center [94, 124] width 111 height 15
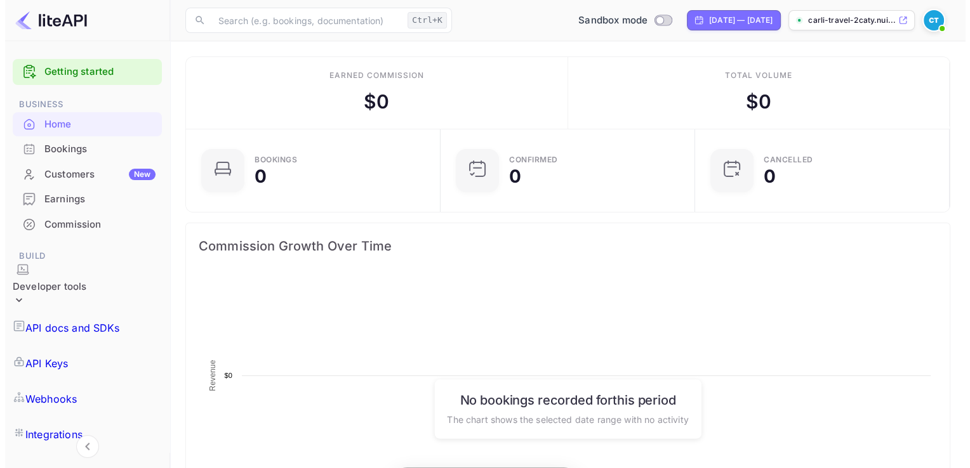
scroll to position [197, 237]
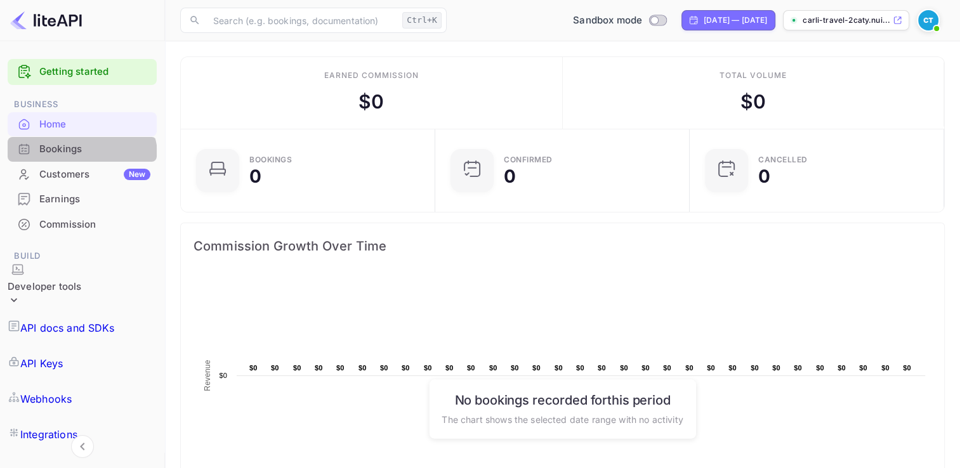
click at [73, 160] on div "Bookings" at bounding box center [82, 149] width 149 height 25
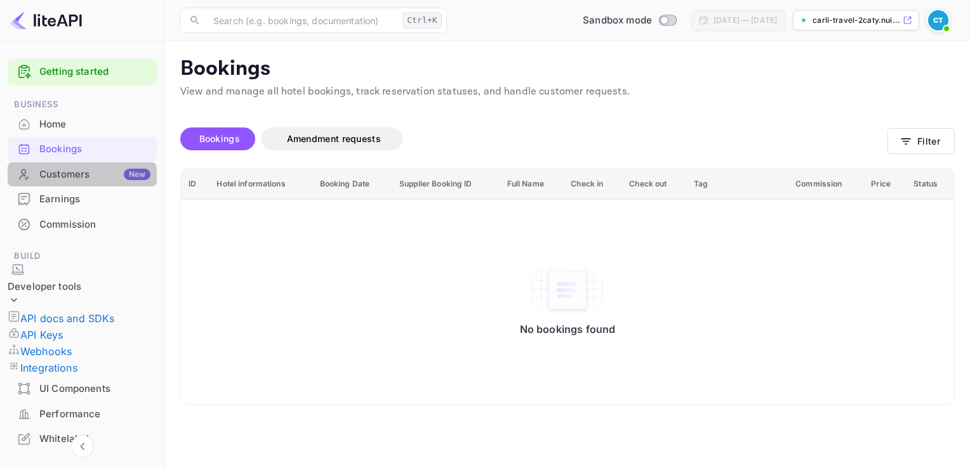
click at [76, 183] on div "Customers New" at bounding box center [82, 174] width 149 height 25
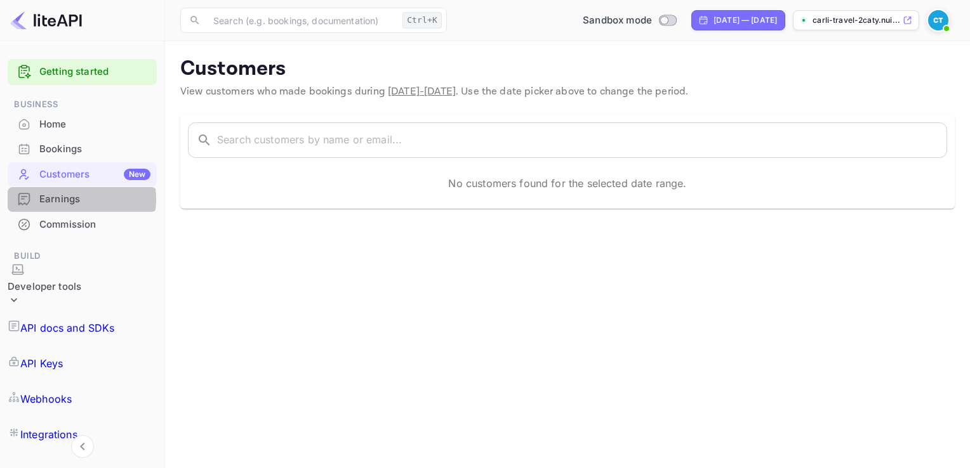
click at [76, 199] on div "Earnings" at bounding box center [94, 199] width 111 height 15
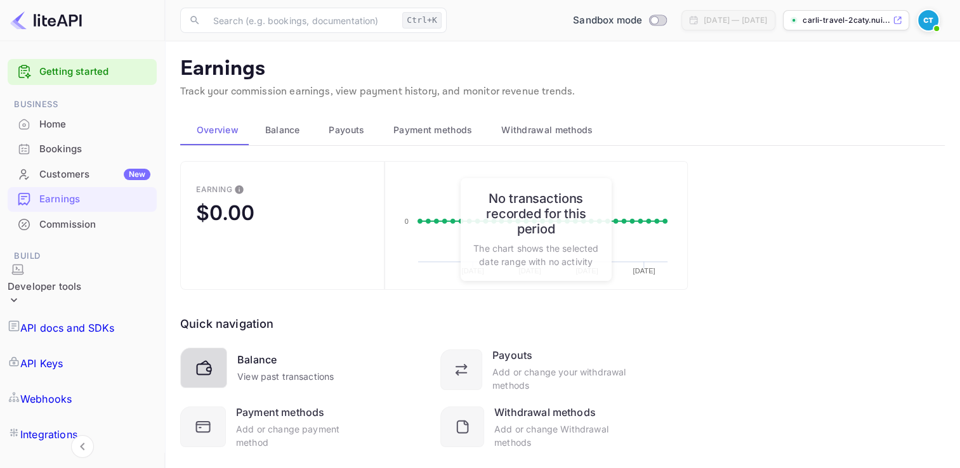
click at [258, 366] on div "Balance" at bounding box center [256, 359] width 39 height 15
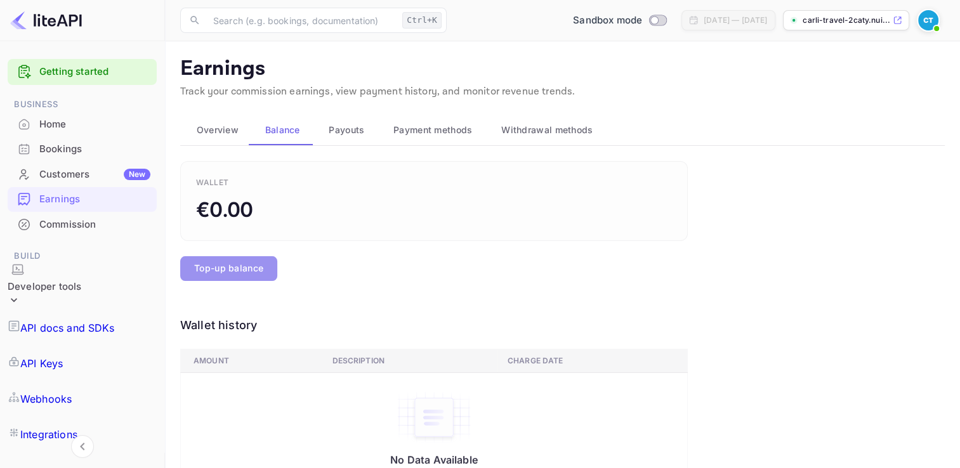
click at [255, 269] on button "Top-up balance" at bounding box center [228, 268] width 97 height 25
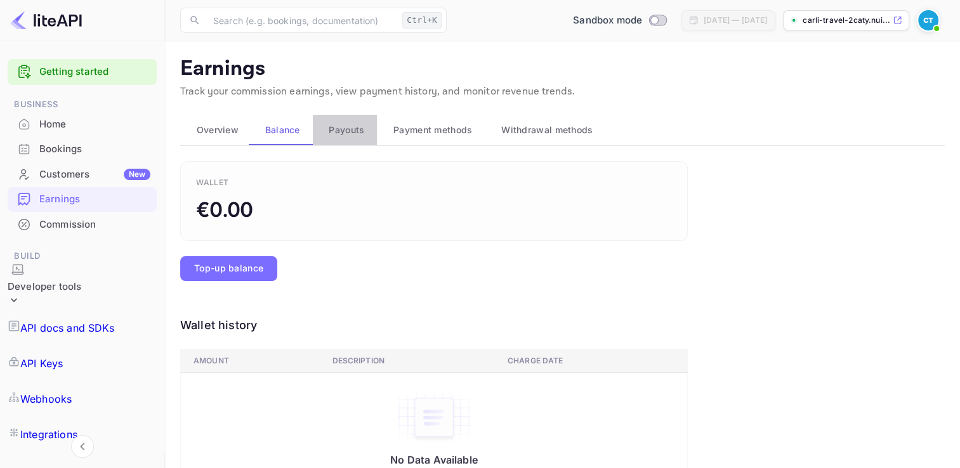
click at [355, 129] on span "Payouts" at bounding box center [347, 130] width 36 height 15
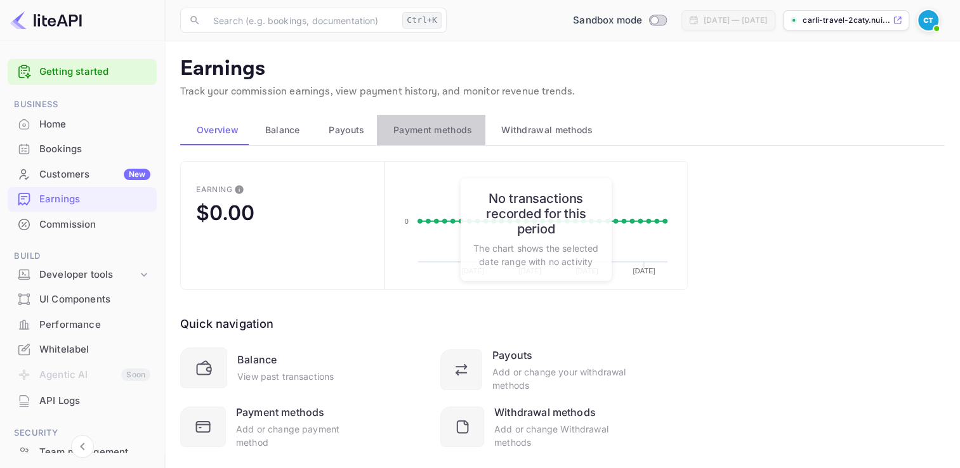
click at [425, 132] on span "Payment methods" at bounding box center [433, 130] width 79 height 15
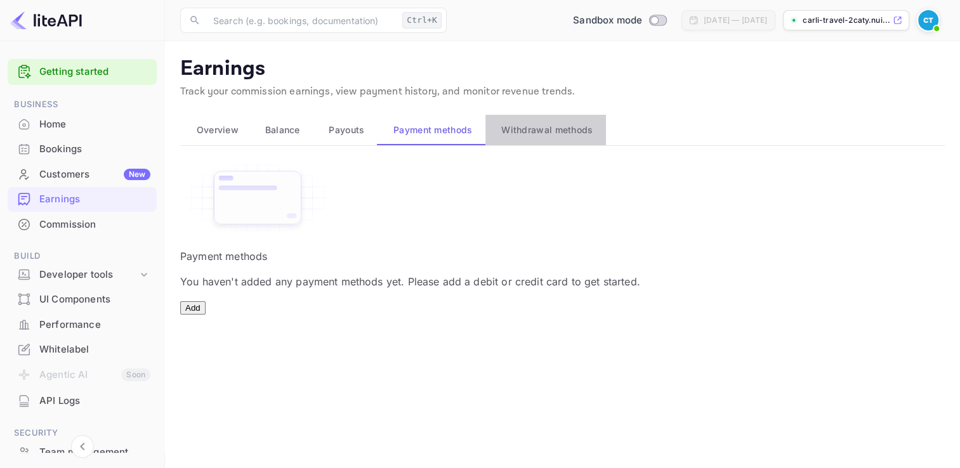
click at [549, 128] on span "Withdrawal methods" at bounding box center [546, 130] width 91 height 15
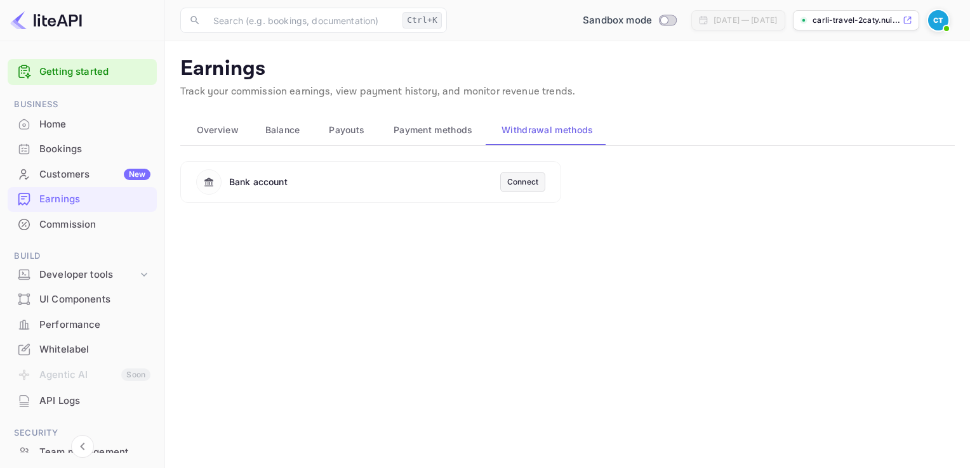
click at [526, 184] on div "Connect" at bounding box center [522, 181] width 31 height 11
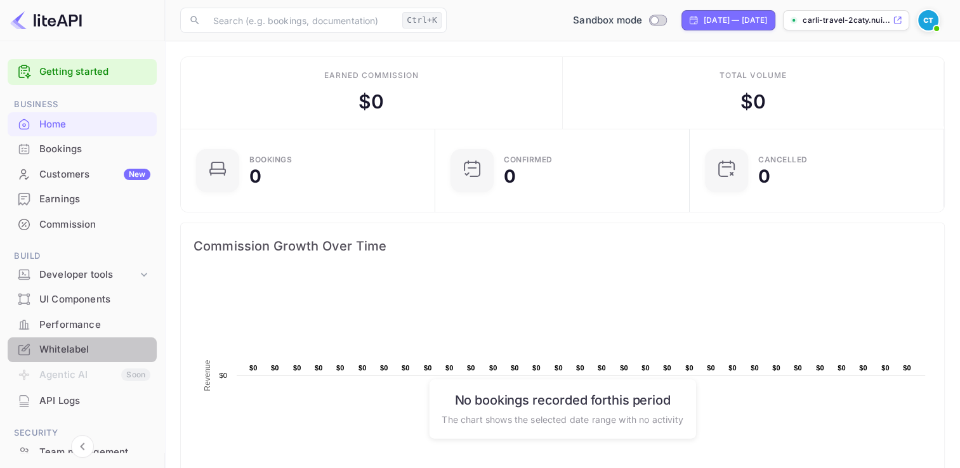
click at [84, 352] on div "Whitelabel" at bounding box center [94, 350] width 111 height 15
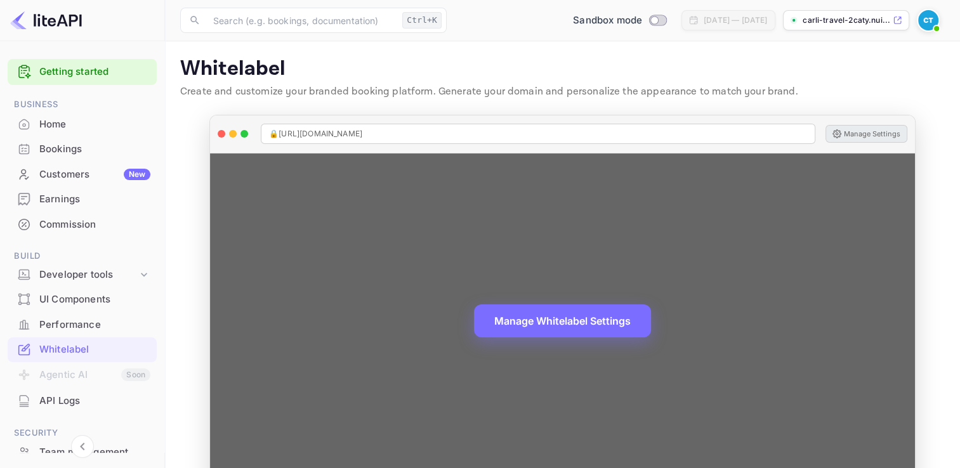
click at [872, 136] on button "Manage Settings" at bounding box center [867, 134] width 82 height 18
click at [362, 136] on span "🔒 [URL][DOMAIN_NAME]" at bounding box center [315, 133] width 93 height 11
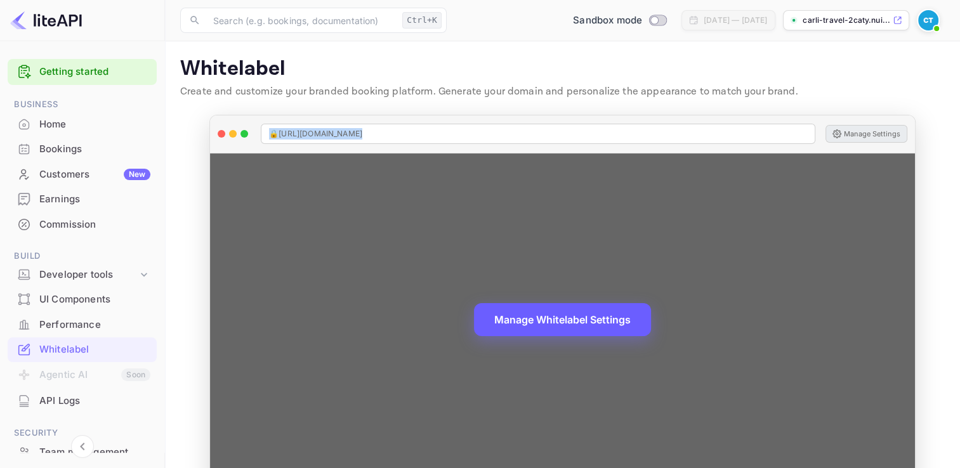
click at [581, 322] on button "Manage Whitelabel Settings" at bounding box center [562, 319] width 177 height 33
click at [611, 326] on button "Manage Whitelabel Settings" at bounding box center [562, 319] width 177 height 33
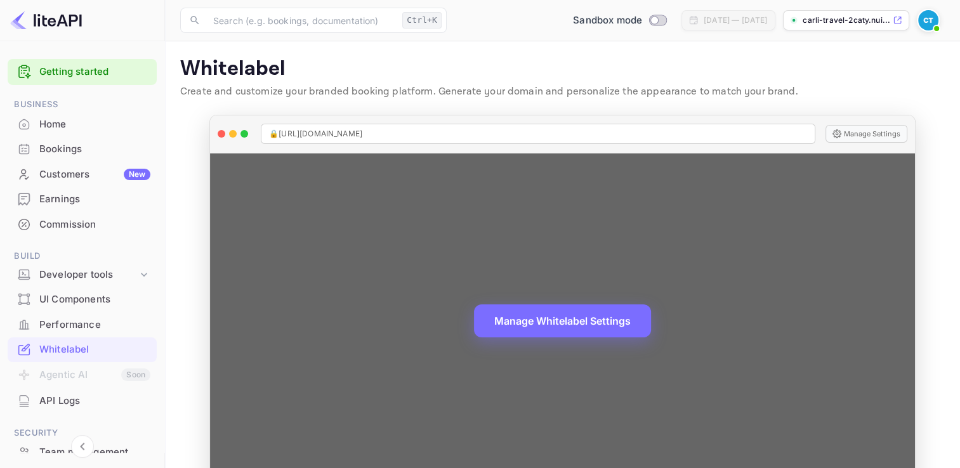
click at [329, 128] on span "🔒 https://carli-travel-2caty.nuitee.link" at bounding box center [315, 133] width 93 height 11
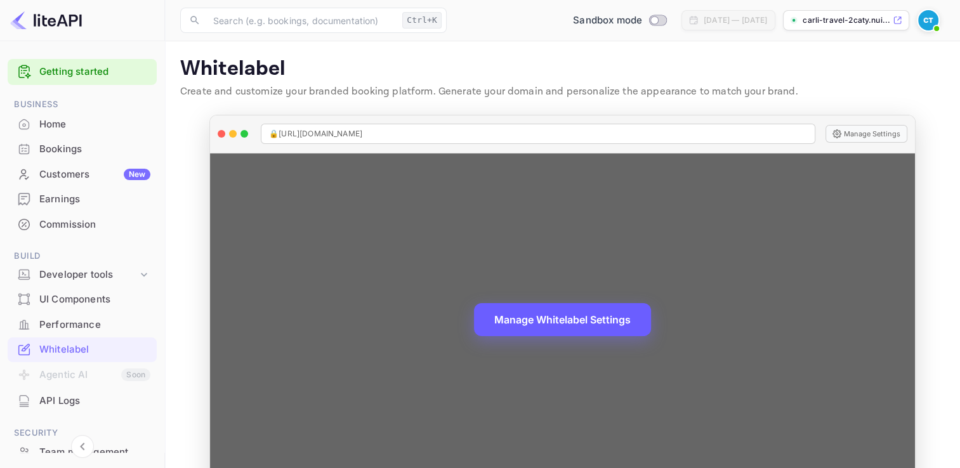
click at [546, 322] on button "Manage Whitelabel Settings" at bounding box center [562, 319] width 177 height 33
click at [569, 322] on button "Manage Whitelabel Settings" at bounding box center [562, 319] width 177 height 33
